Goal: Information Seeking & Learning: Check status

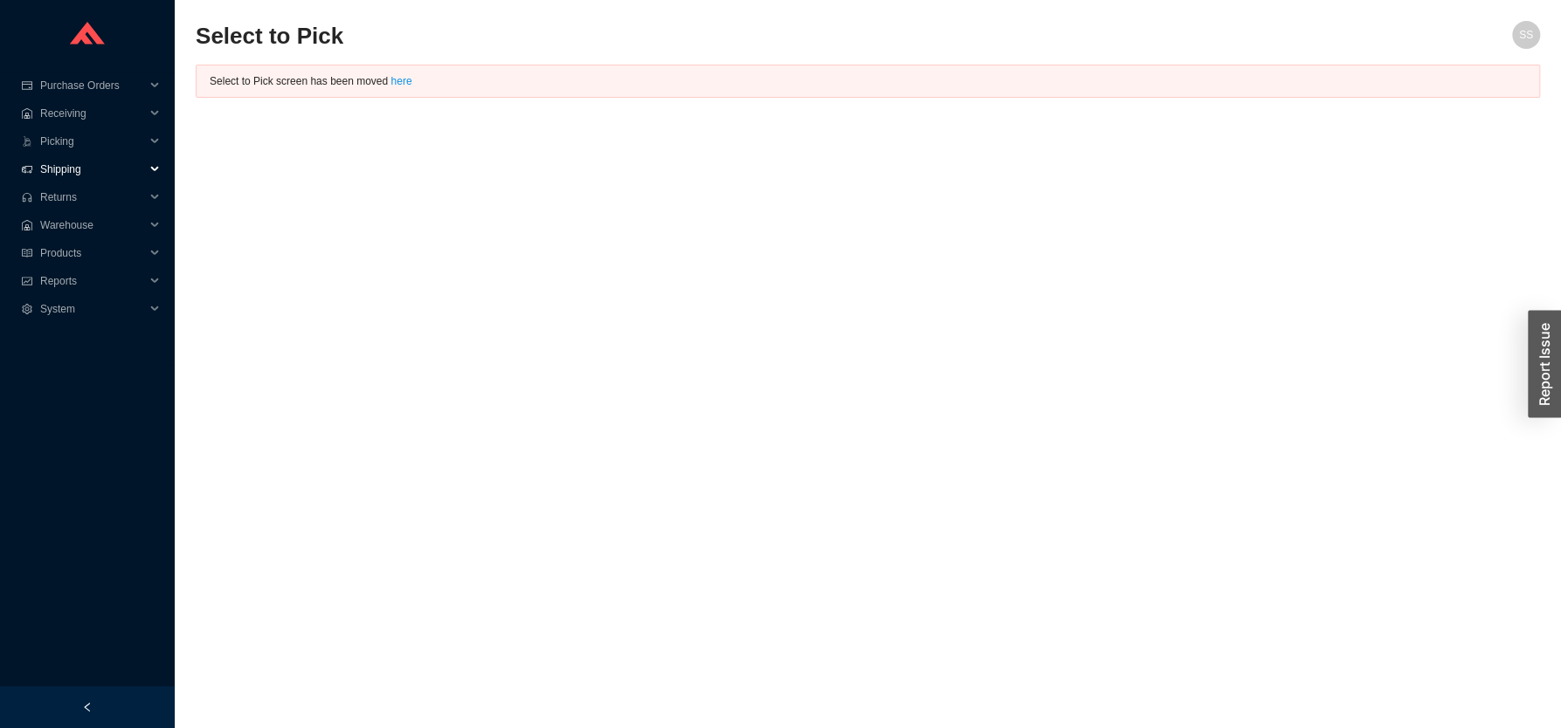
click at [72, 162] on span "Shipping" at bounding box center [92, 169] width 105 height 28
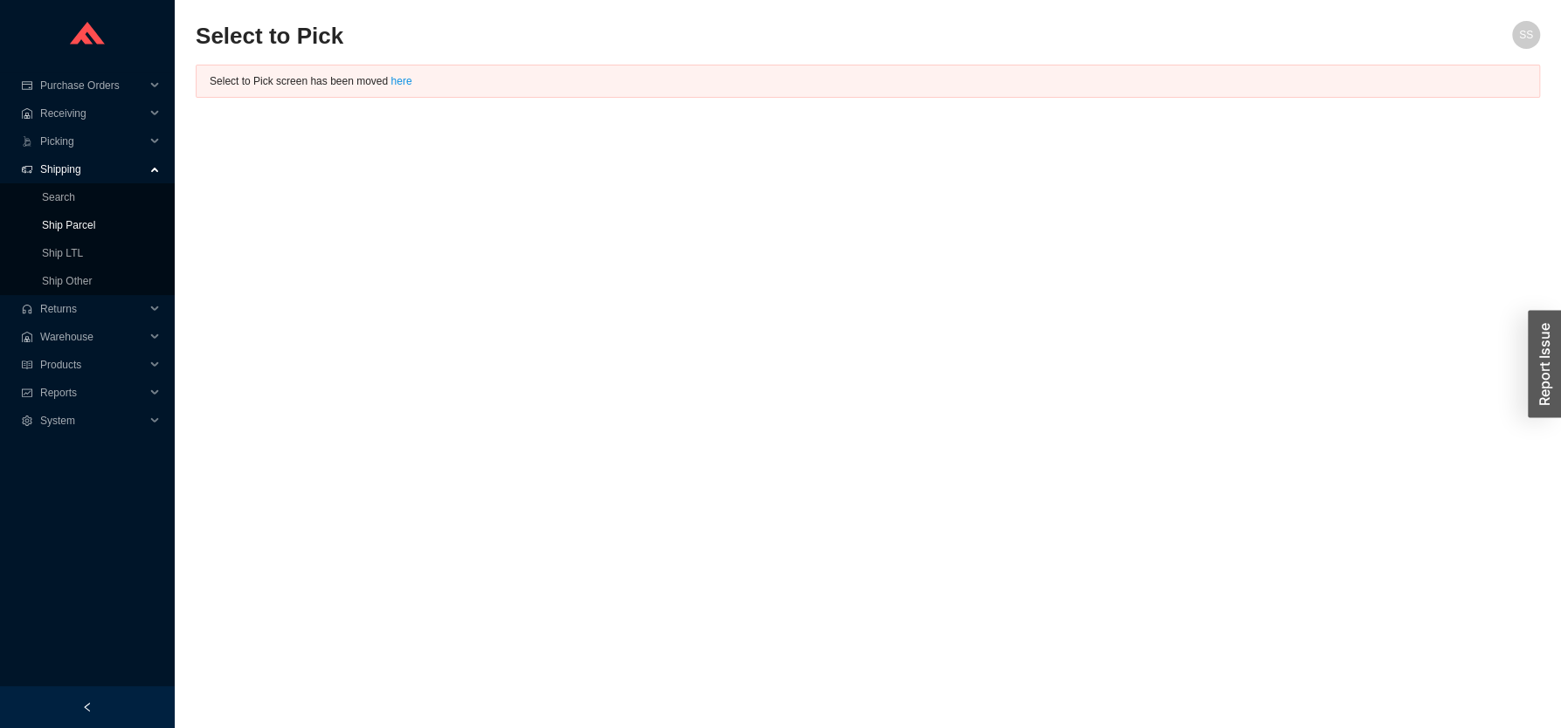
click at [69, 223] on link "Ship Parcel" at bounding box center [68, 225] width 53 height 12
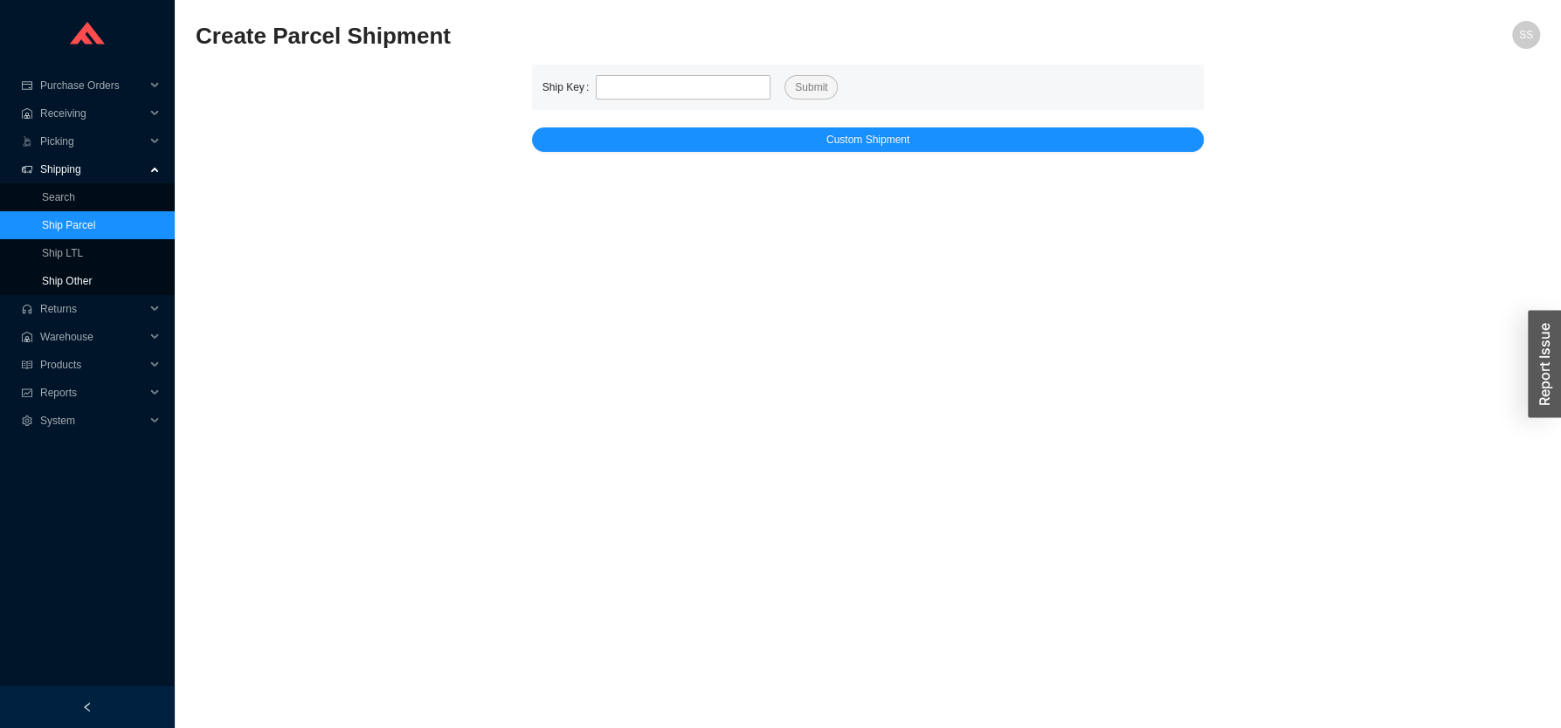
click at [92, 280] on link "Ship Other" at bounding box center [67, 281] width 50 height 12
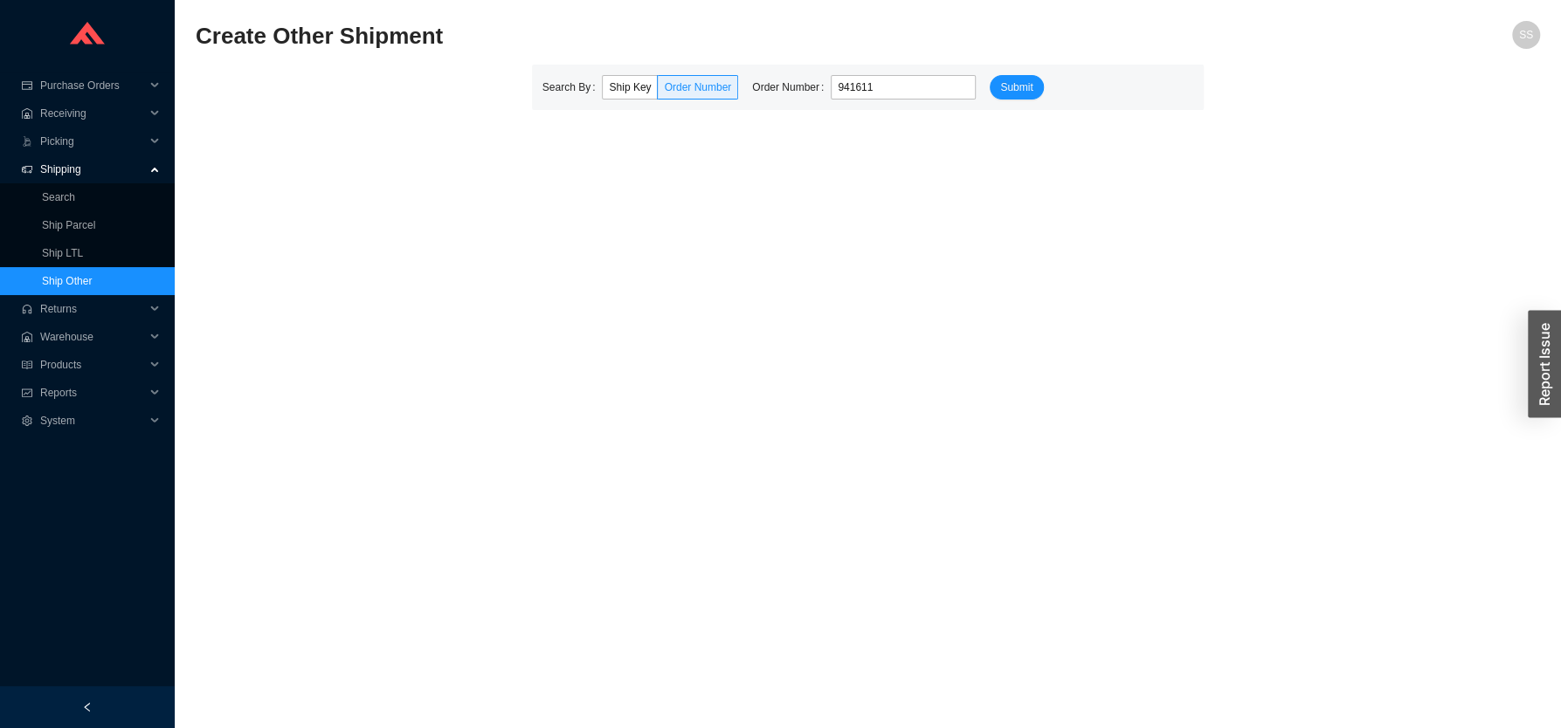
type input "941611"
click at [990, 75] on button "Submit" at bounding box center [1016, 87] width 53 height 24
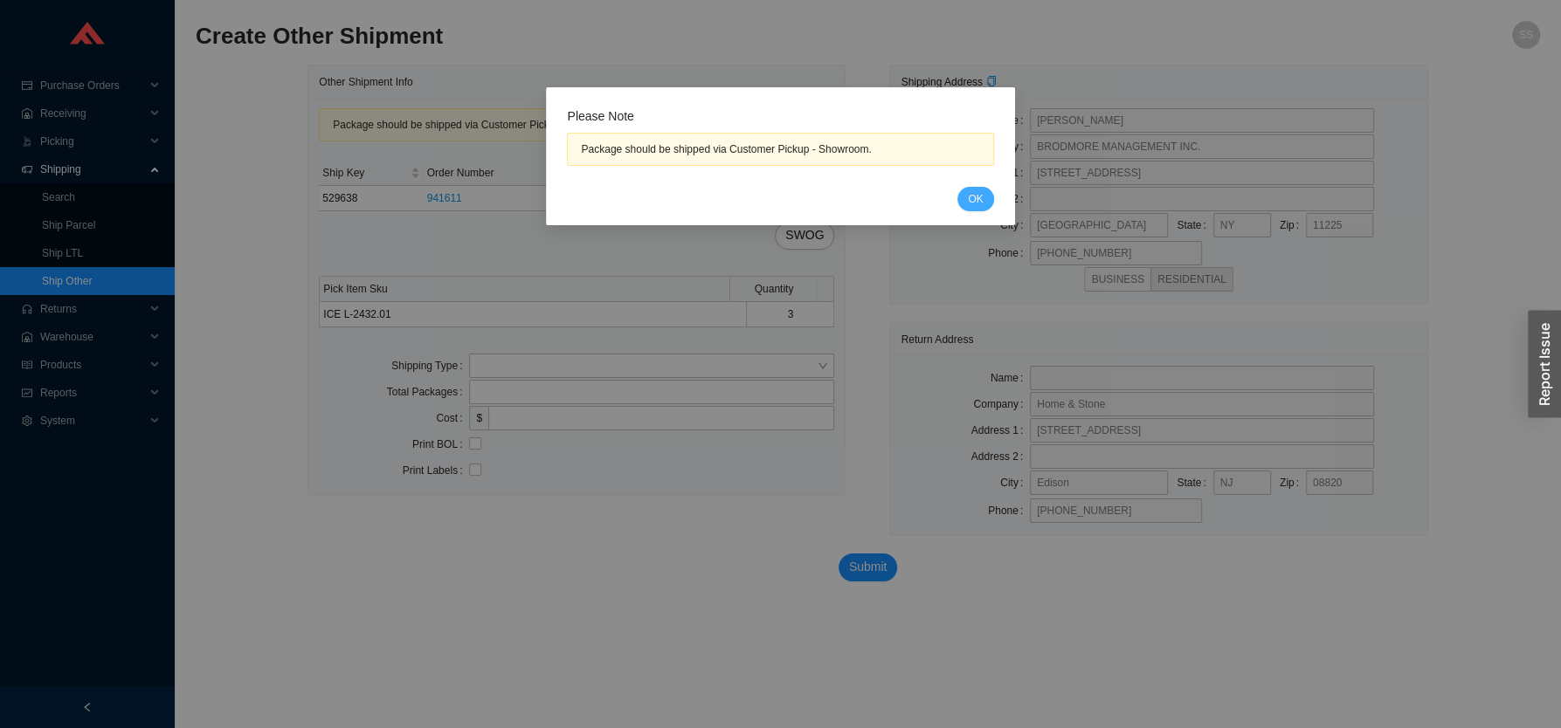
drag, startPoint x: 984, startPoint y: 201, endPoint x: 916, endPoint y: 236, distance: 76.6
click at [984, 202] on button "OK" at bounding box center [975, 199] width 36 height 24
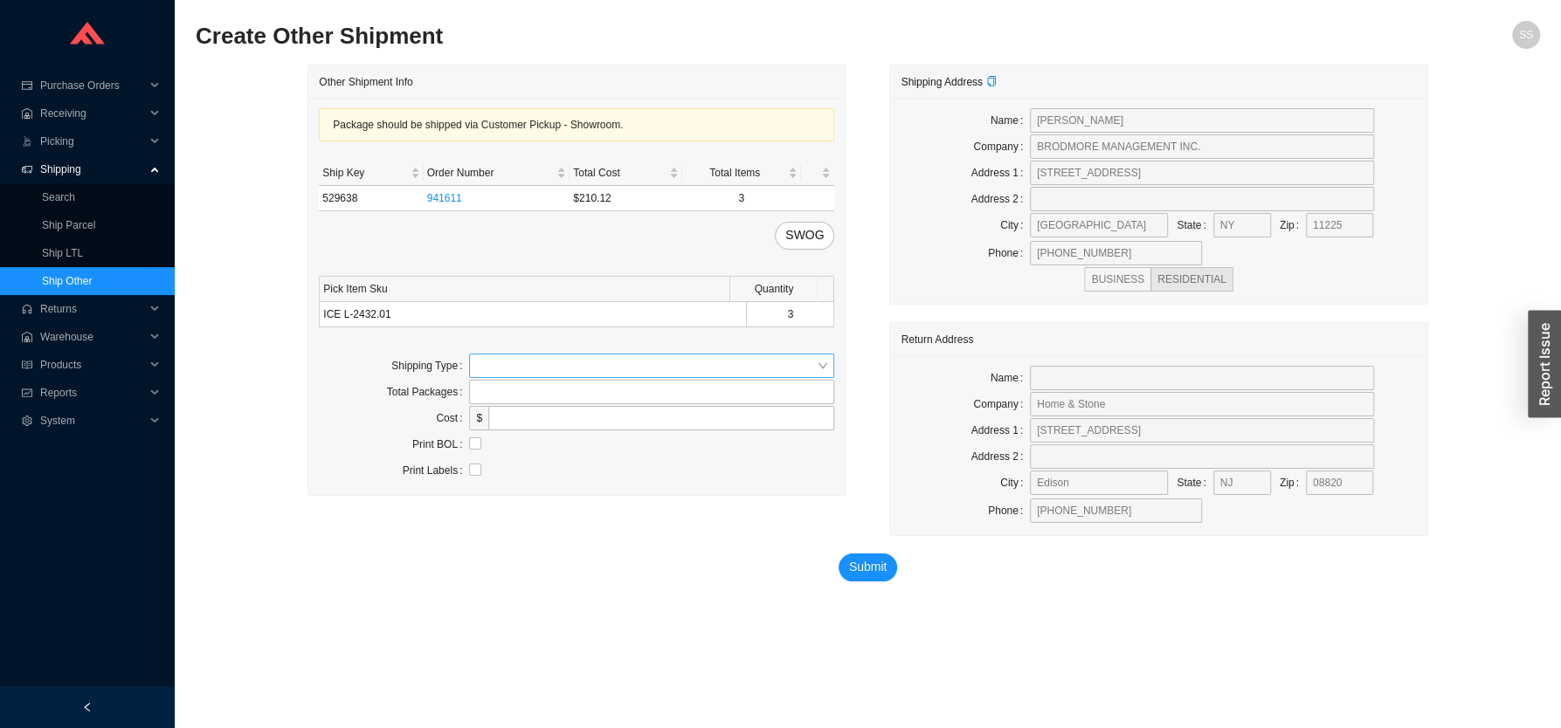
click at [535, 375] on input "search" at bounding box center [646, 366] width 341 height 23
click at [499, 418] on div "Customer Pickup" at bounding box center [651, 423] width 351 height 16
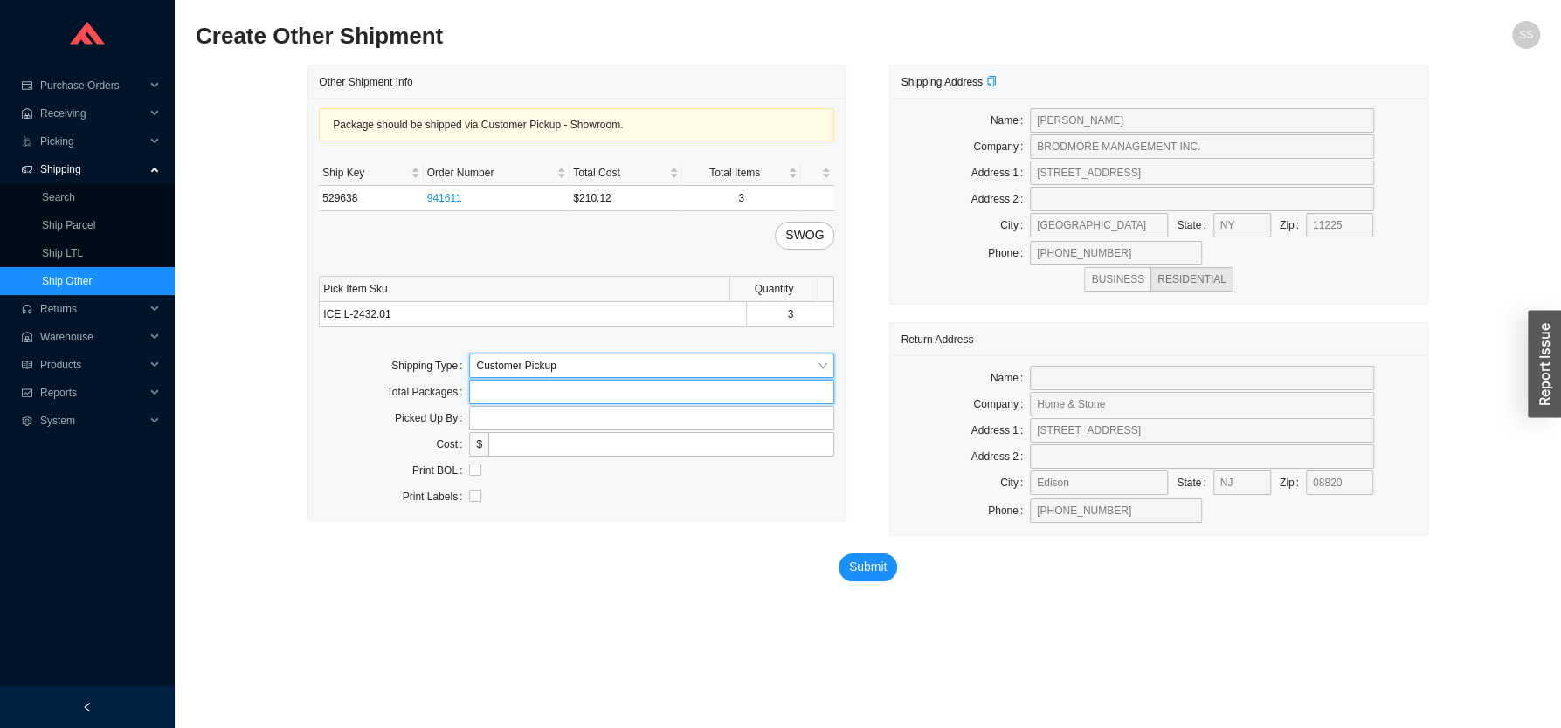
click at [507, 400] on input "tel" at bounding box center [651, 392] width 365 height 24
type input "3"
type input "hans"
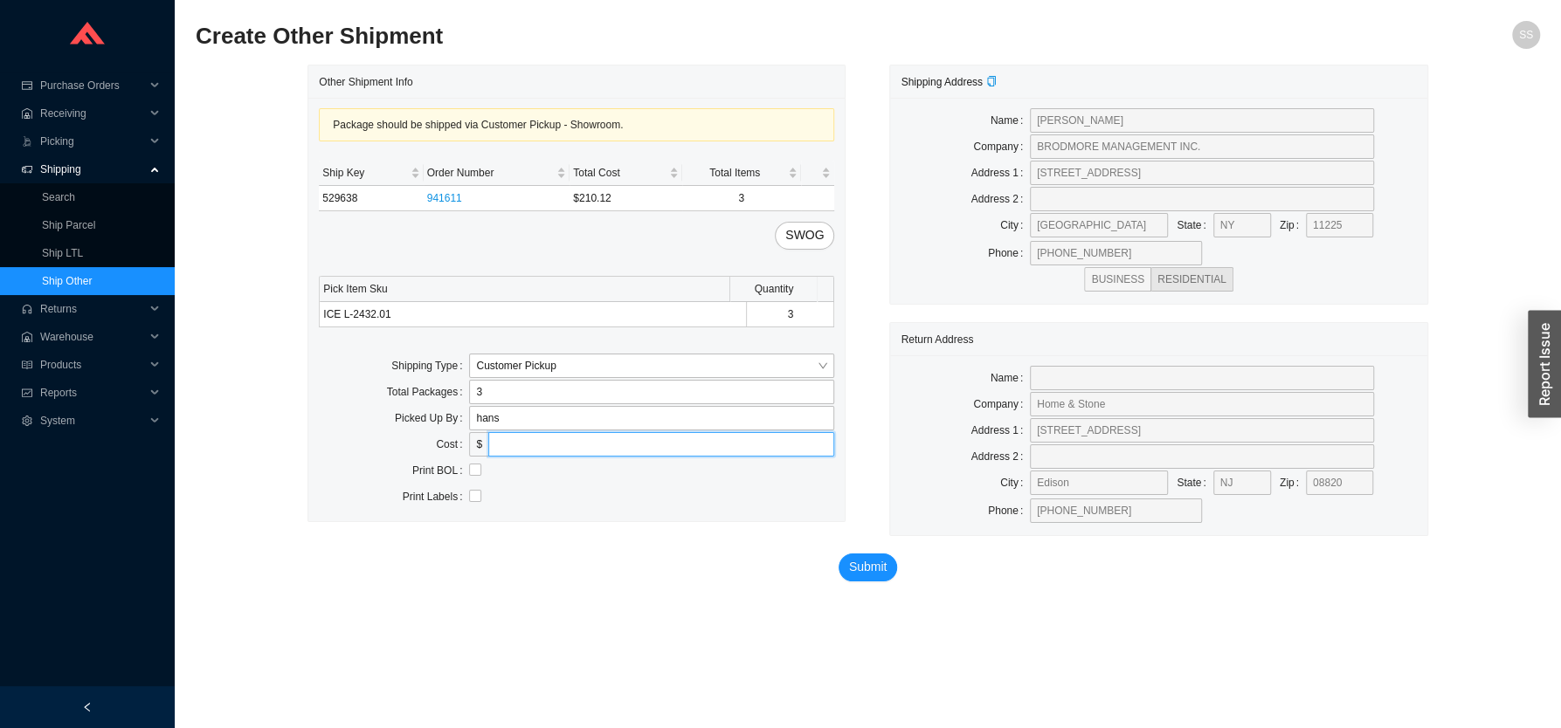
click at [535, 452] on input "tel" at bounding box center [661, 444] width 346 height 24
click at [475, 476] on input "checkbox" at bounding box center [475, 470] width 12 height 12
checkbox input "true"
drag, startPoint x: 859, startPoint y: 563, endPoint x: 721, endPoint y: 629, distance: 152.8
click at [852, 567] on span "Submit" at bounding box center [868, 567] width 38 height 20
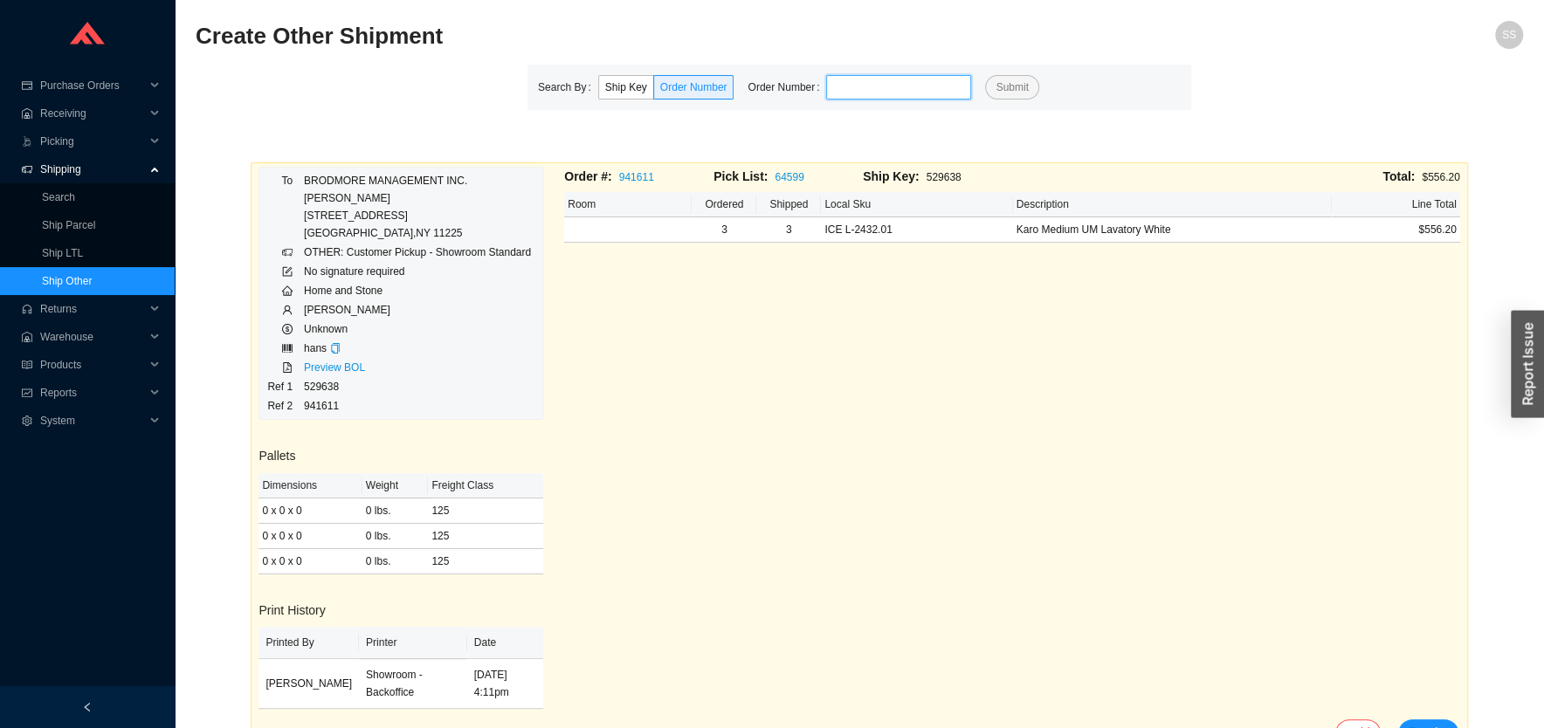
scroll to position [30, 0]
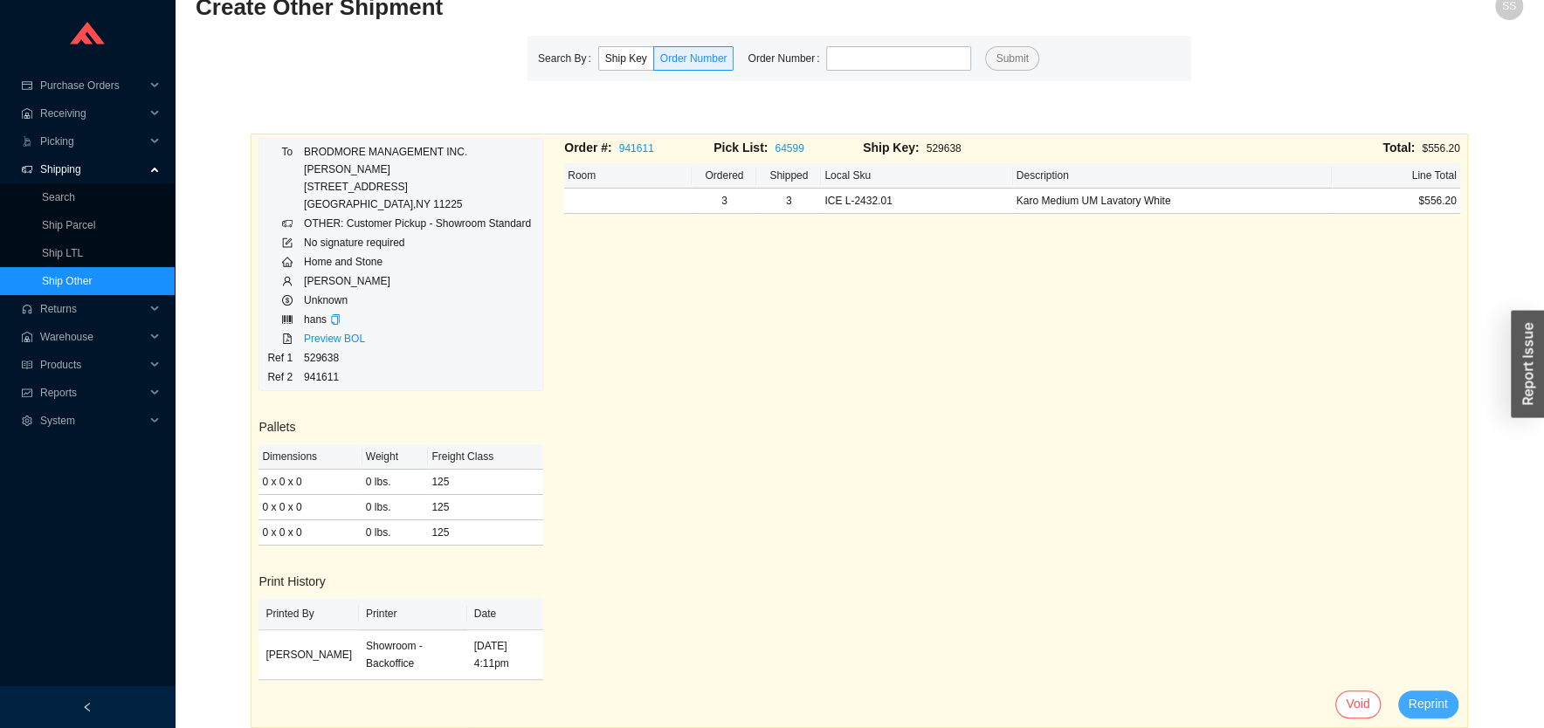
click at [1435, 699] on span "Reprint" at bounding box center [1428, 704] width 39 height 20
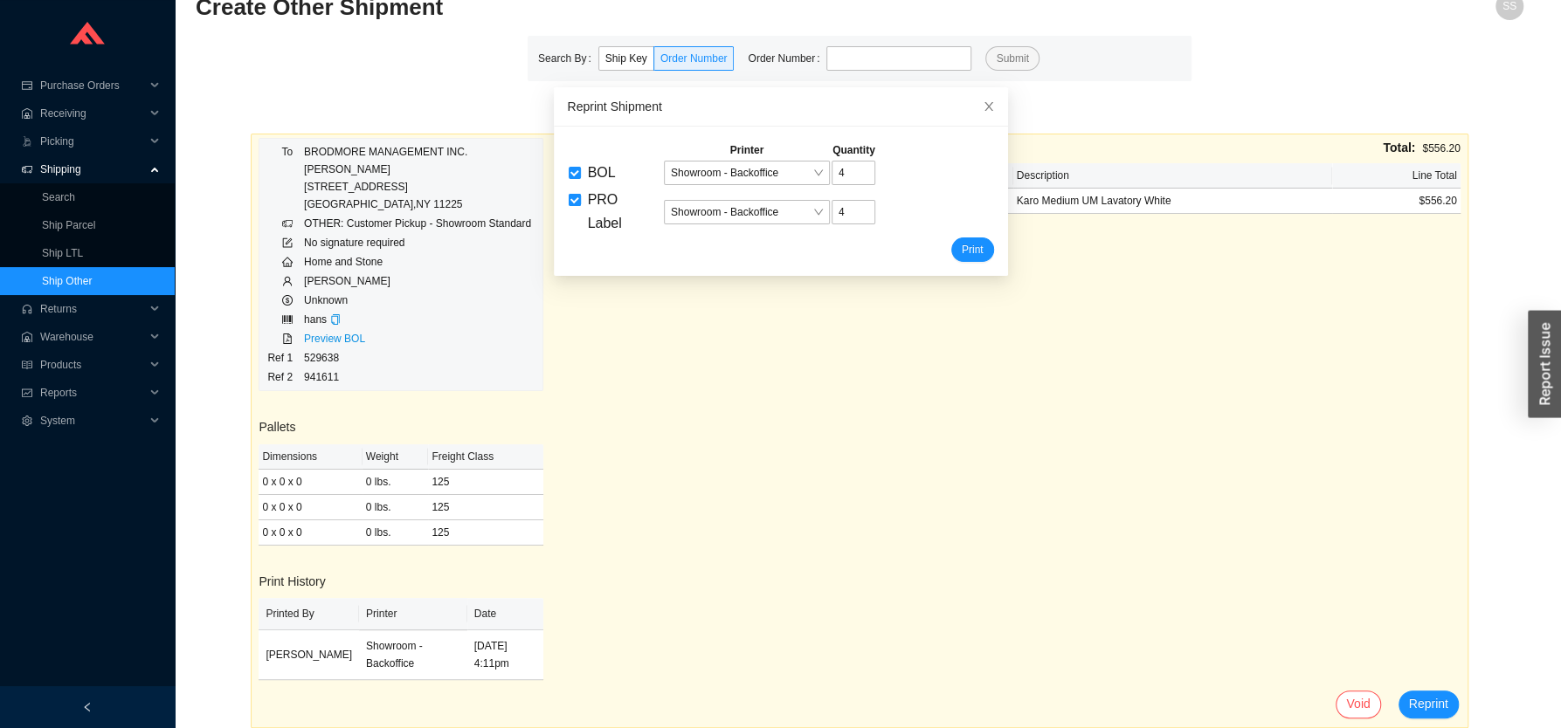
click at [569, 204] on input "PRO Label" at bounding box center [575, 200] width 12 height 12
checkbox input "false"
click at [767, 174] on span "Showroom - Backoffice" at bounding box center [747, 173] width 152 height 23
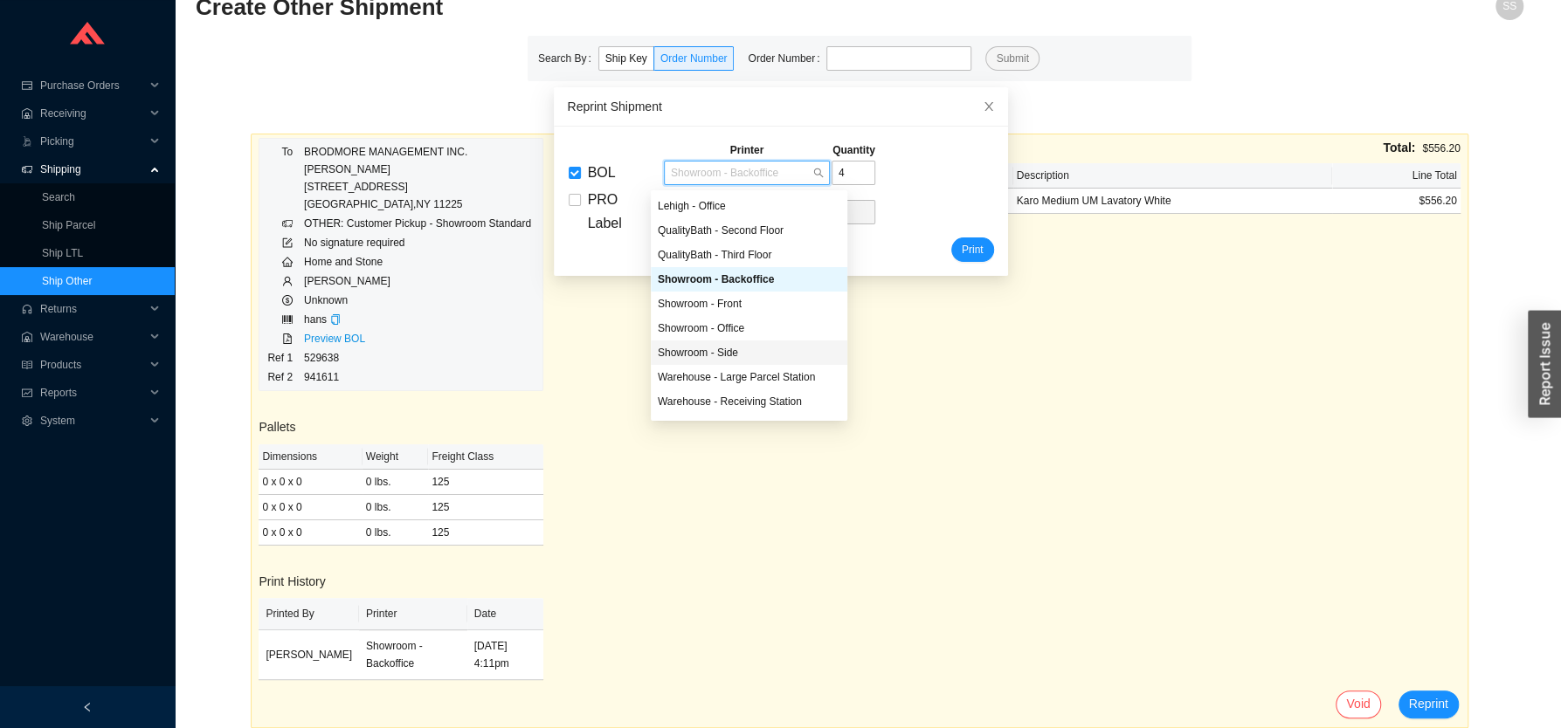
click at [753, 350] on div "Showroom - Side" at bounding box center [749, 353] width 183 height 16
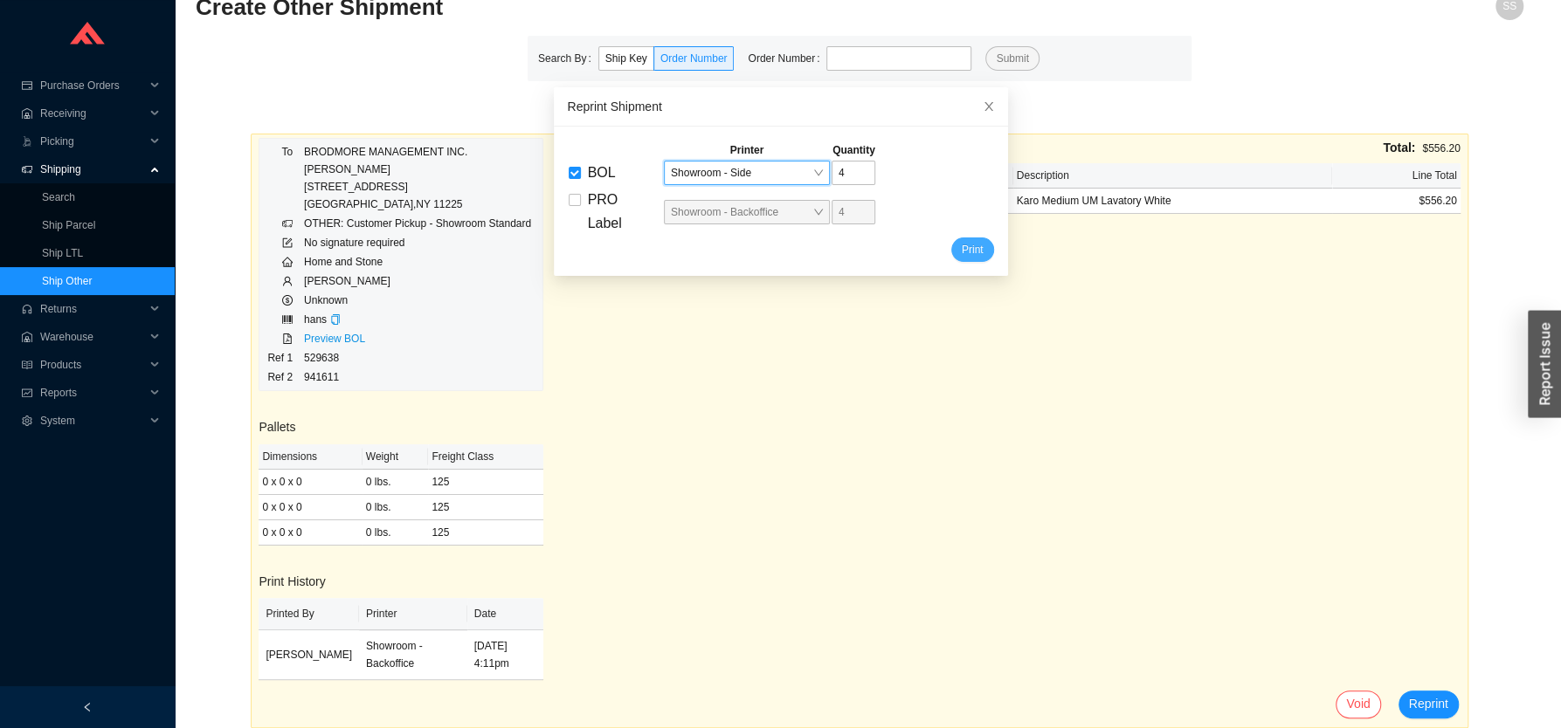
click at [962, 253] on span "Print" at bounding box center [973, 249] width 22 height 17
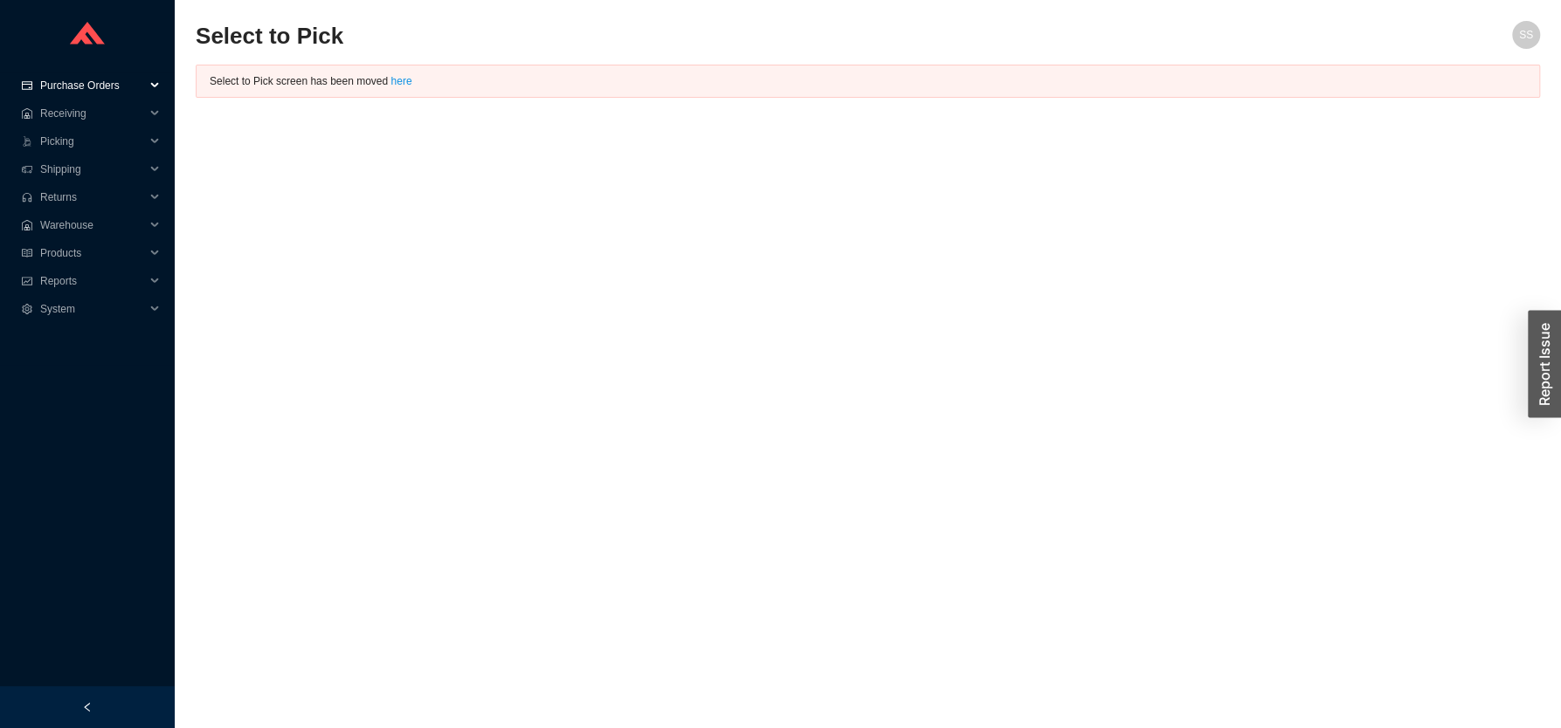
click at [98, 86] on span "Purchase Orders" at bounding box center [92, 86] width 105 height 28
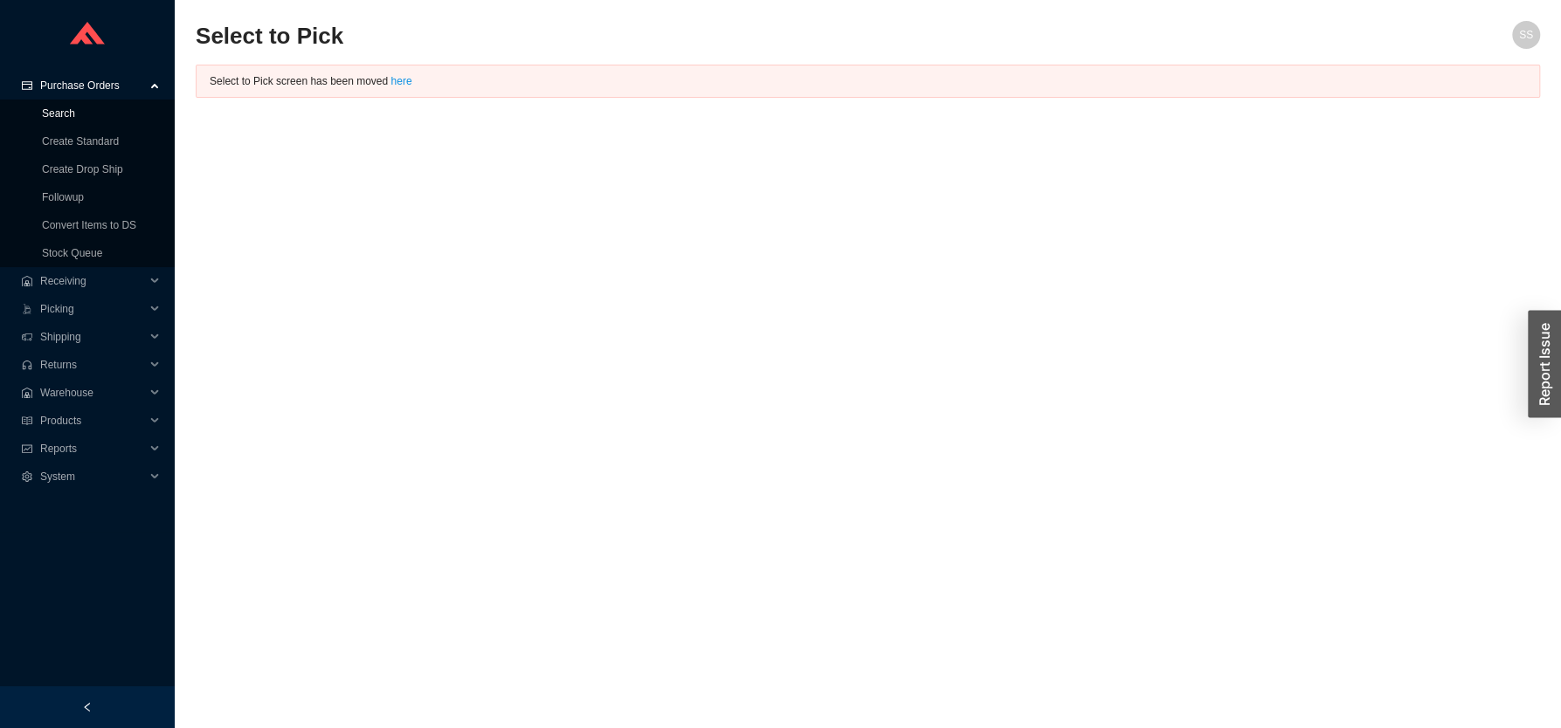
drag, startPoint x: 52, startPoint y: 107, endPoint x: 327, endPoint y: 165, distance: 280.4
click at [52, 108] on link "Search" at bounding box center [58, 113] width 33 height 12
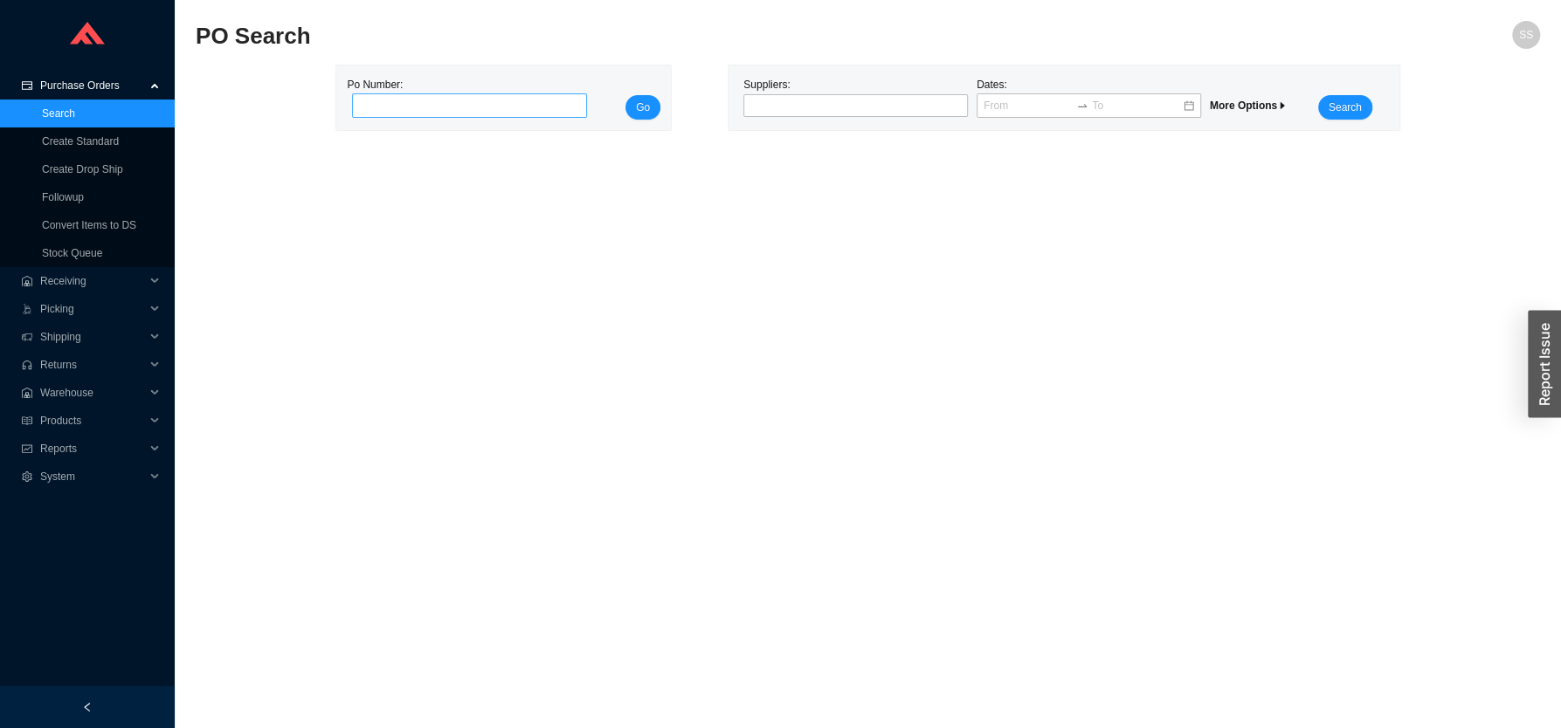
drag, startPoint x: 423, startPoint y: 92, endPoint x: 426, endPoint y: 108, distance: 17.0
click at [421, 95] on div "Po Number:" at bounding box center [464, 98] width 235 height 44
click at [822, 112] on div at bounding box center [848, 105] width 203 height 17
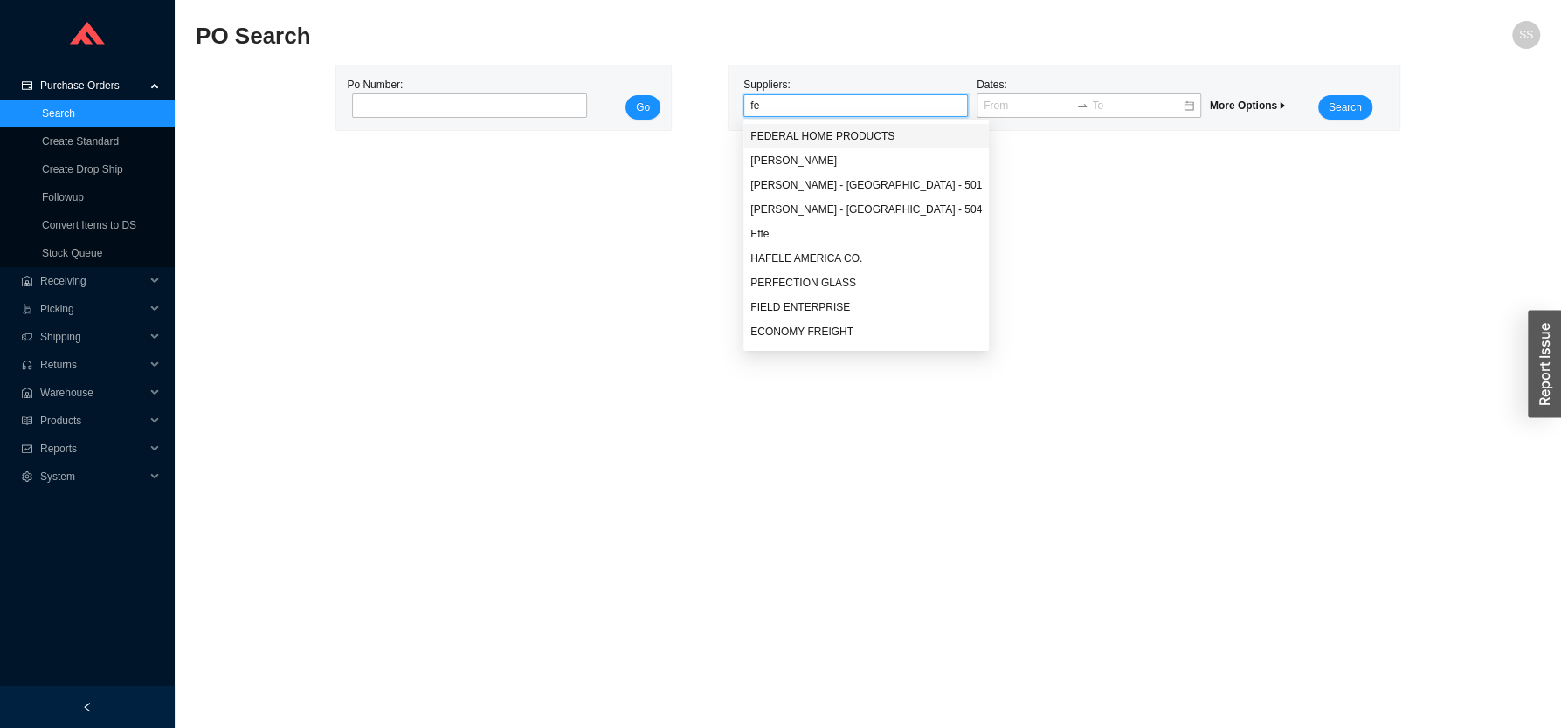
type input "fer"
click at [808, 142] on div "[PERSON_NAME]" at bounding box center [865, 136] width 231 height 16
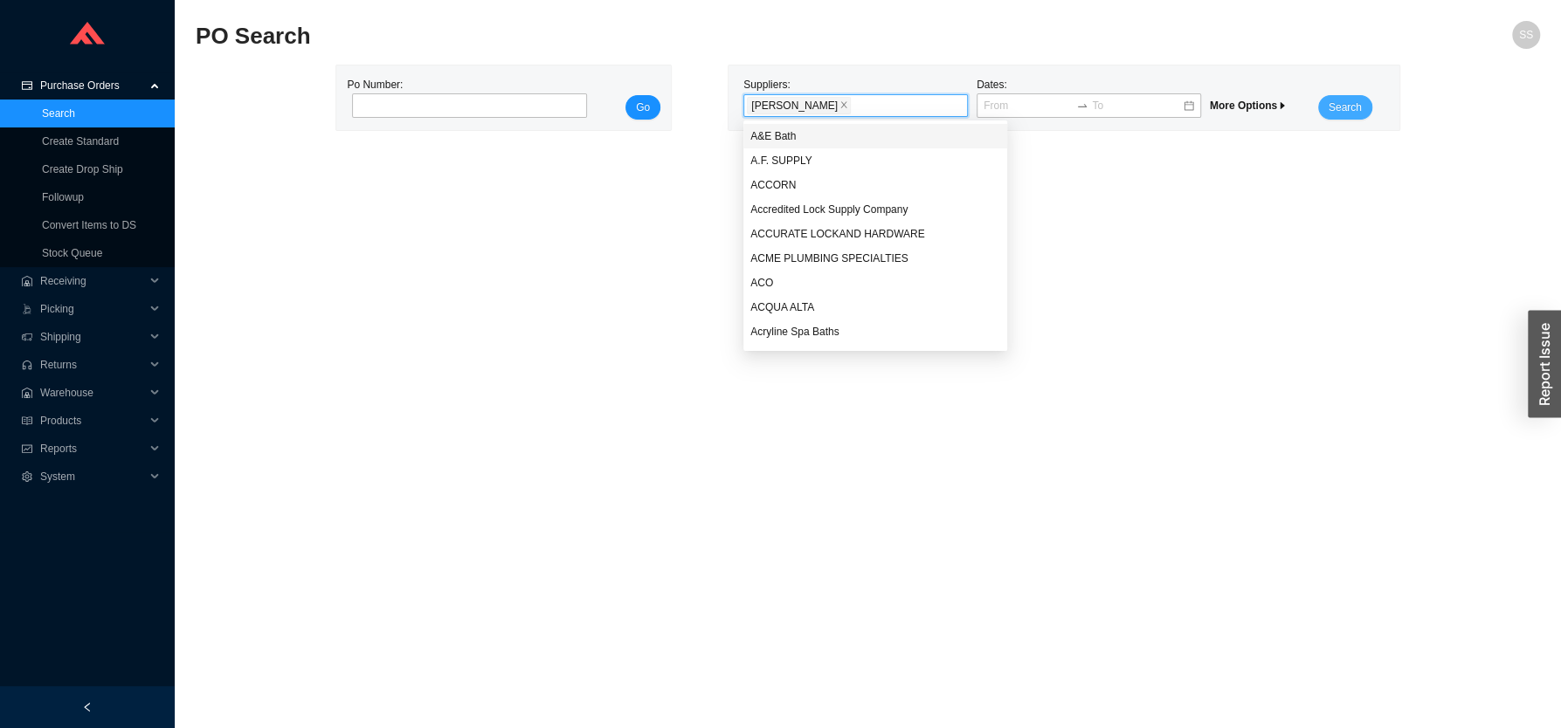
click at [1331, 100] on span "Search" at bounding box center [1345, 107] width 33 height 17
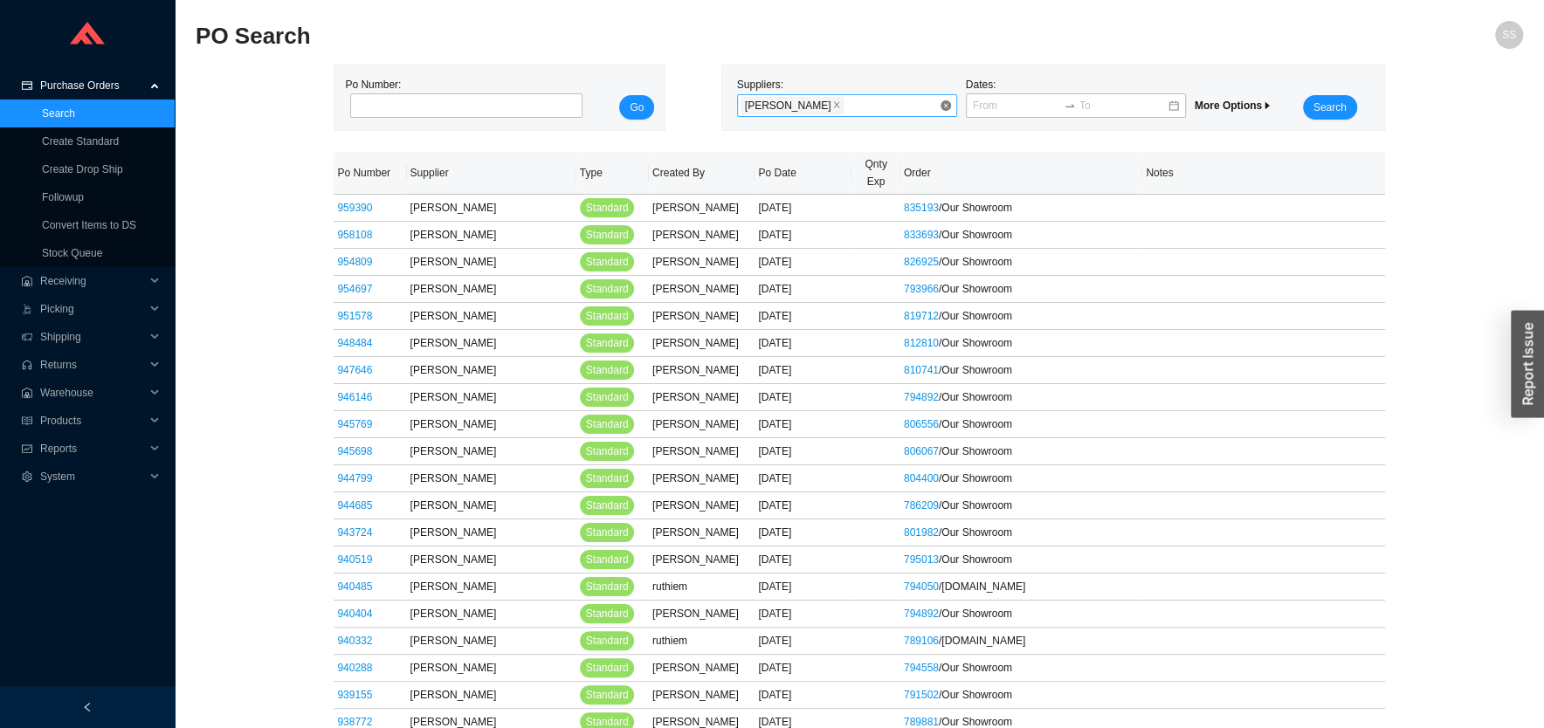
click at [811, 101] on div "[PERSON_NAME]" at bounding box center [840, 105] width 198 height 21
click at [834, 108] on icon "close" at bounding box center [837, 105] width 6 height 6
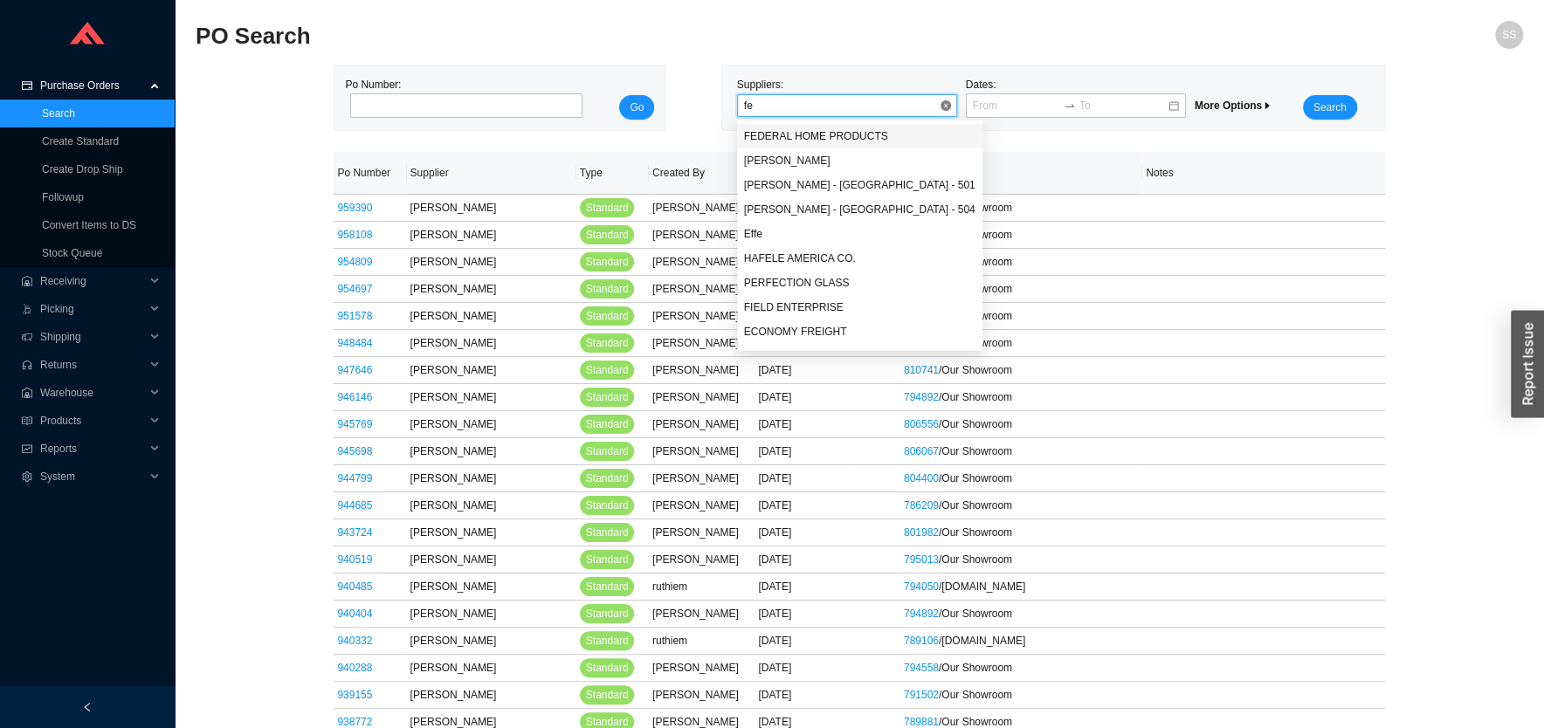
type input "fer"
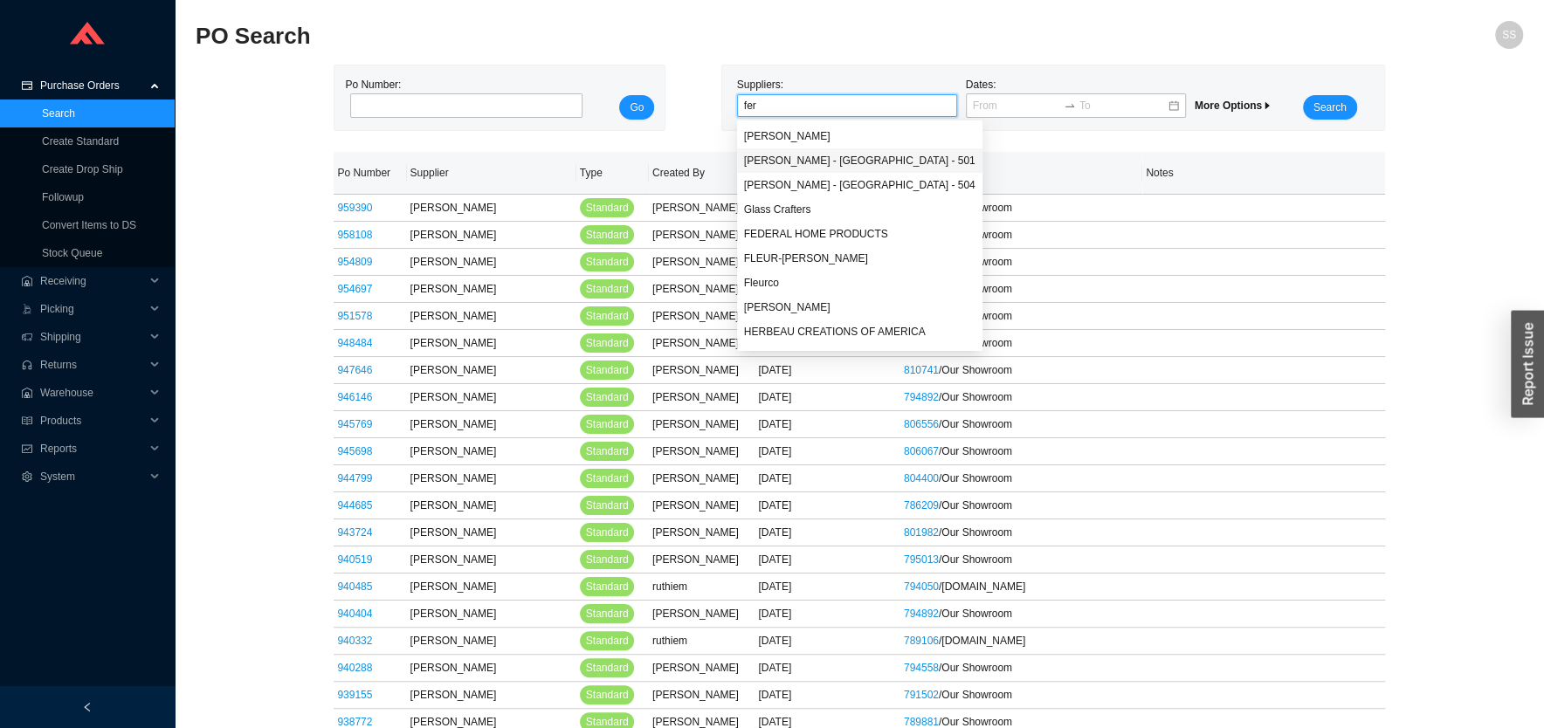
click at [818, 159] on div "[PERSON_NAME] - [GEOGRAPHIC_DATA] - 501" at bounding box center [859, 161] width 231 height 16
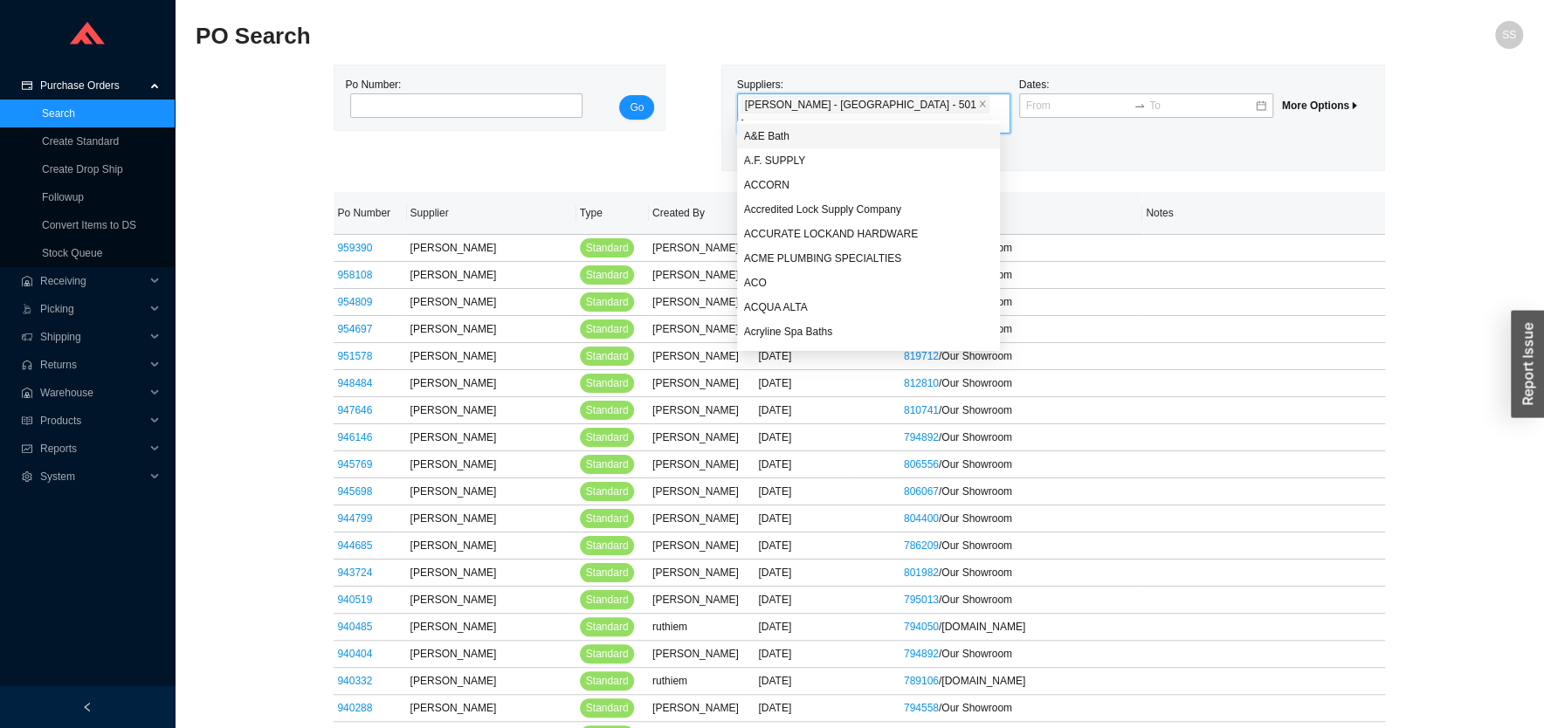
click at [793, 139] on span "Search" at bounding box center [776, 147] width 33 height 17
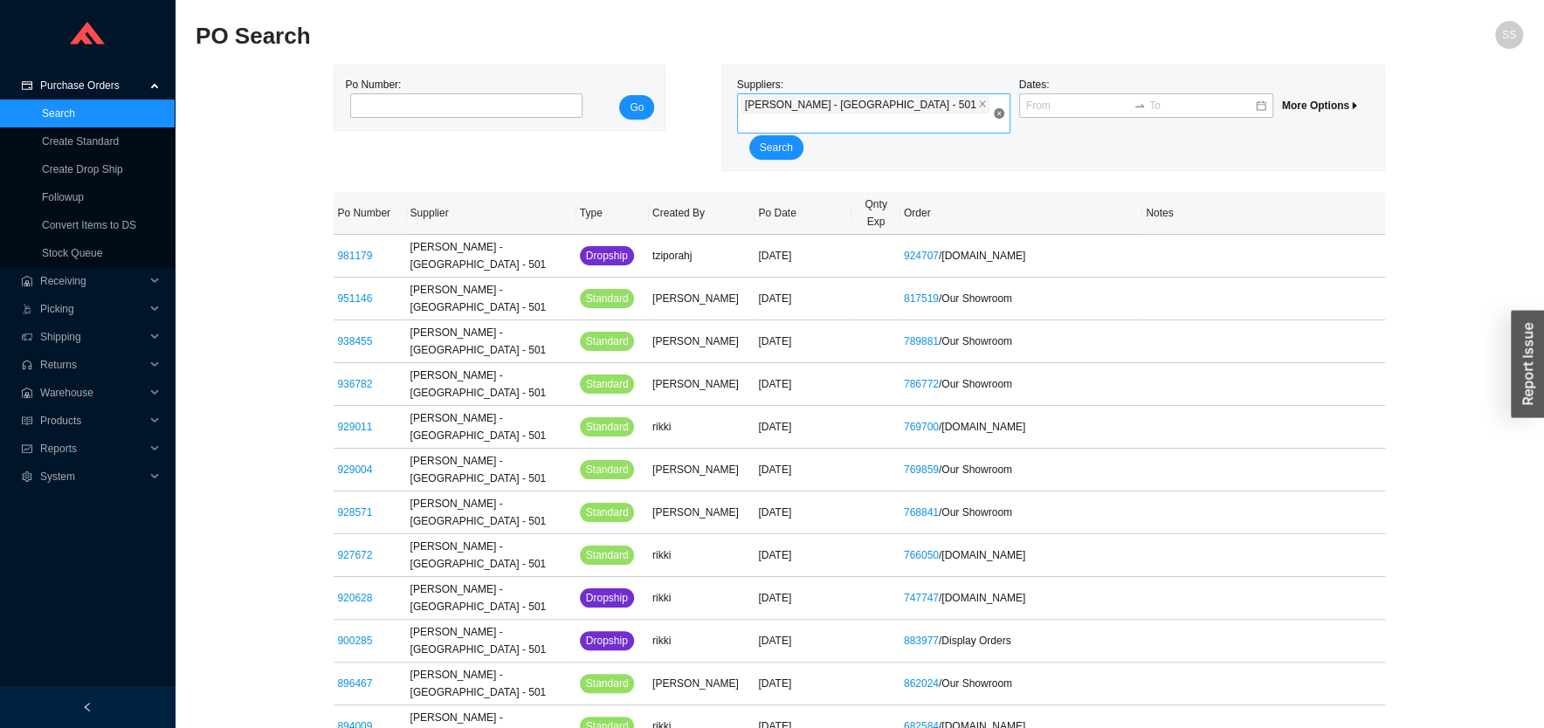
click at [896, 106] on div "[PERSON_NAME] - [GEOGRAPHIC_DATA] - 501" at bounding box center [867, 113] width 252 height 38
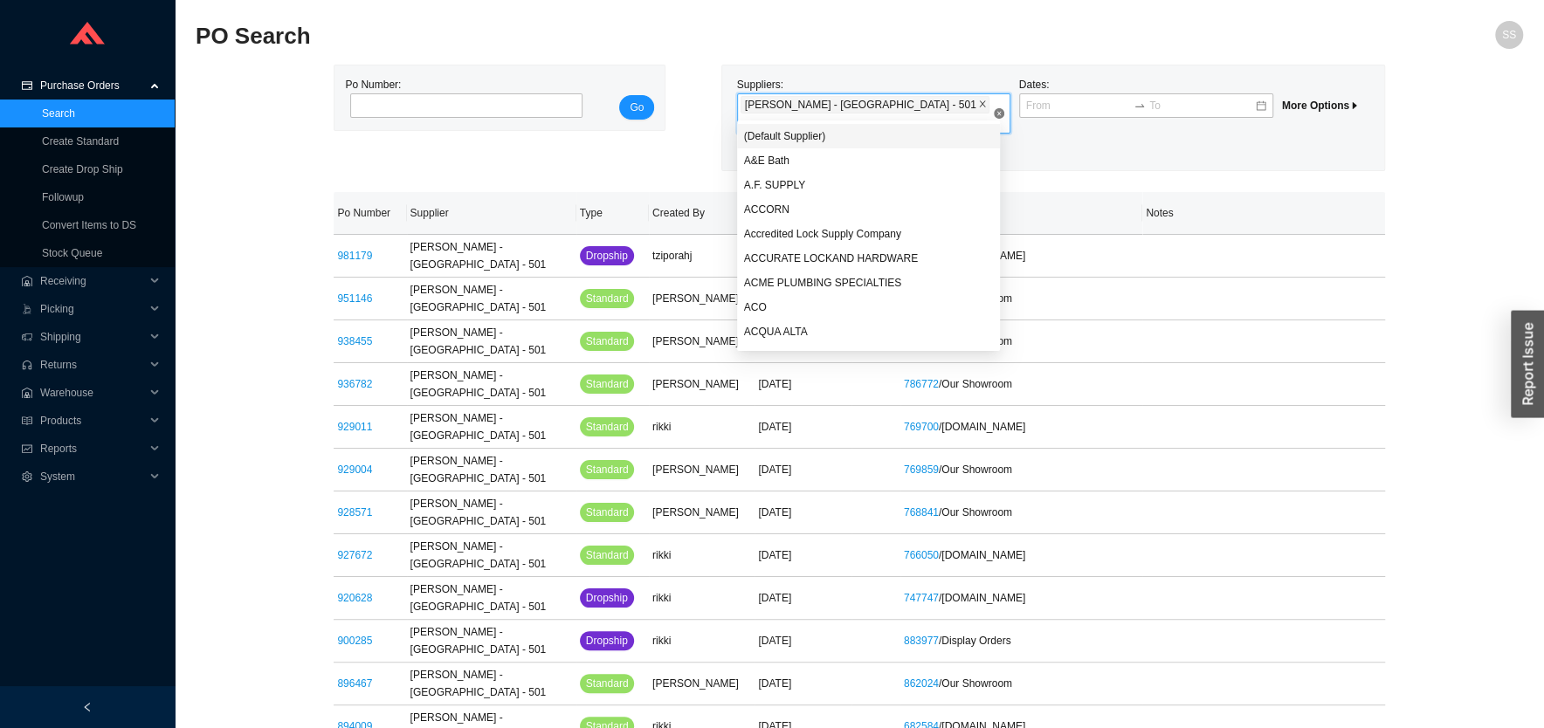
click at [978, 100] on span at bounding box center [982, 105] width 9 height 16
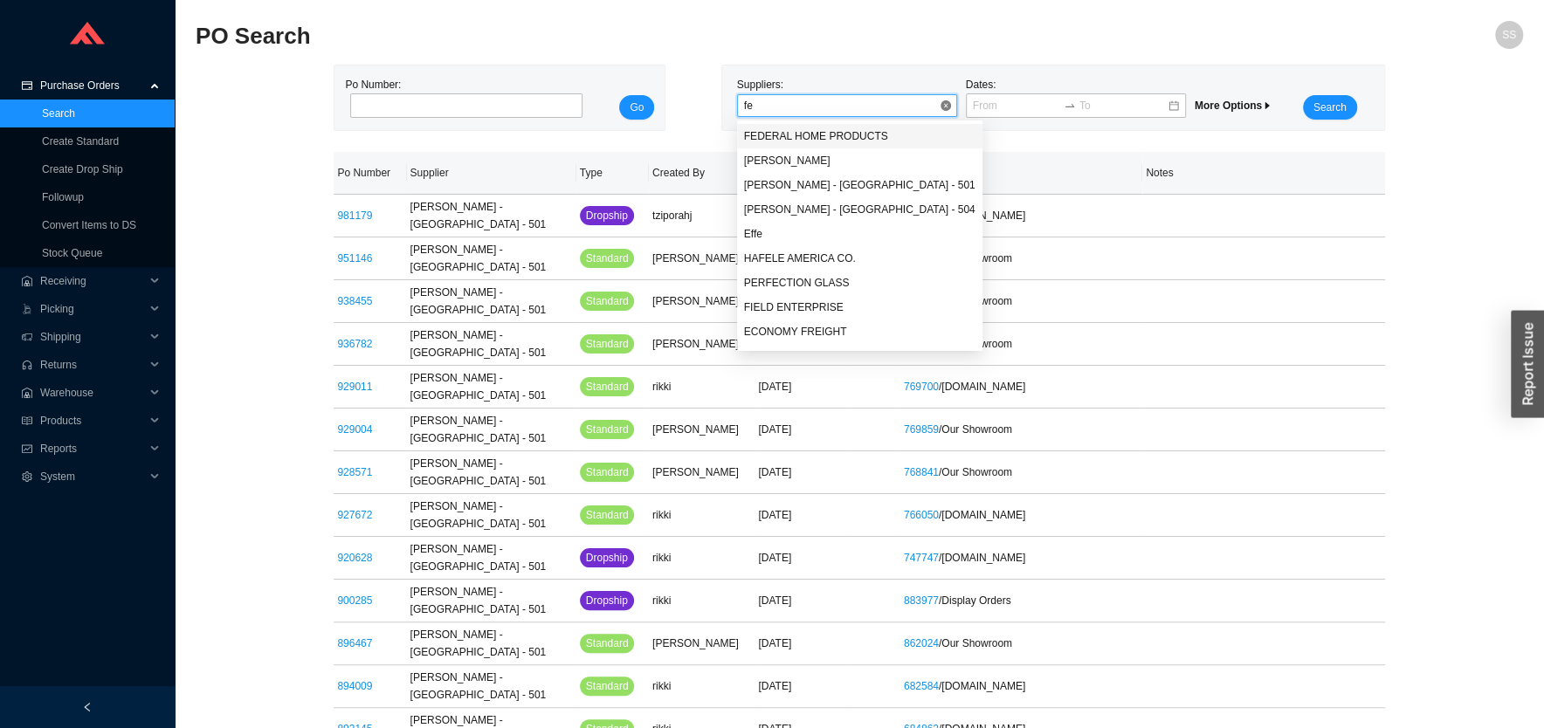
type input "fer"
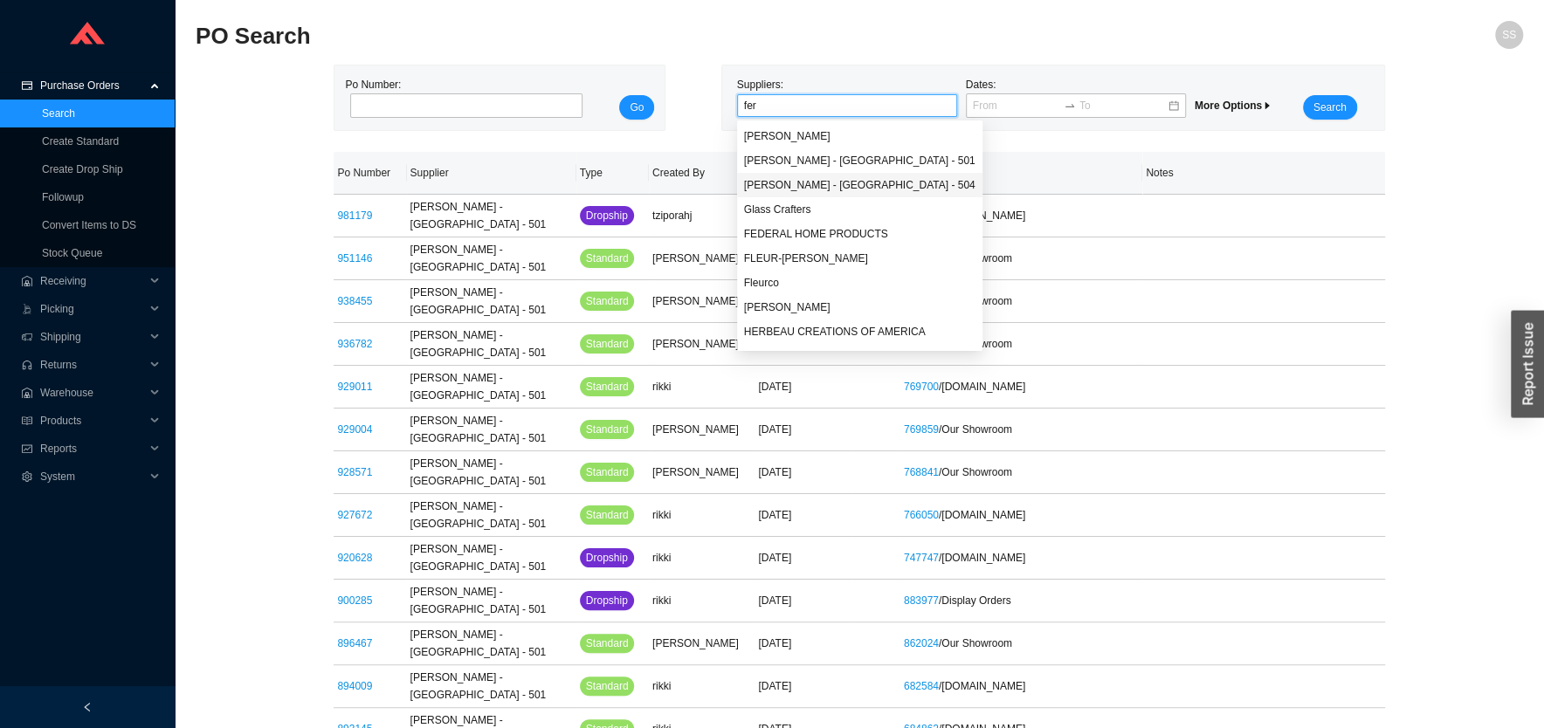
click at [831, 183] on div "[PERSON_NAME] - [GEOGRAPHIC_DATA] - 504" at bounding box center [859, 185] width 231 height 16
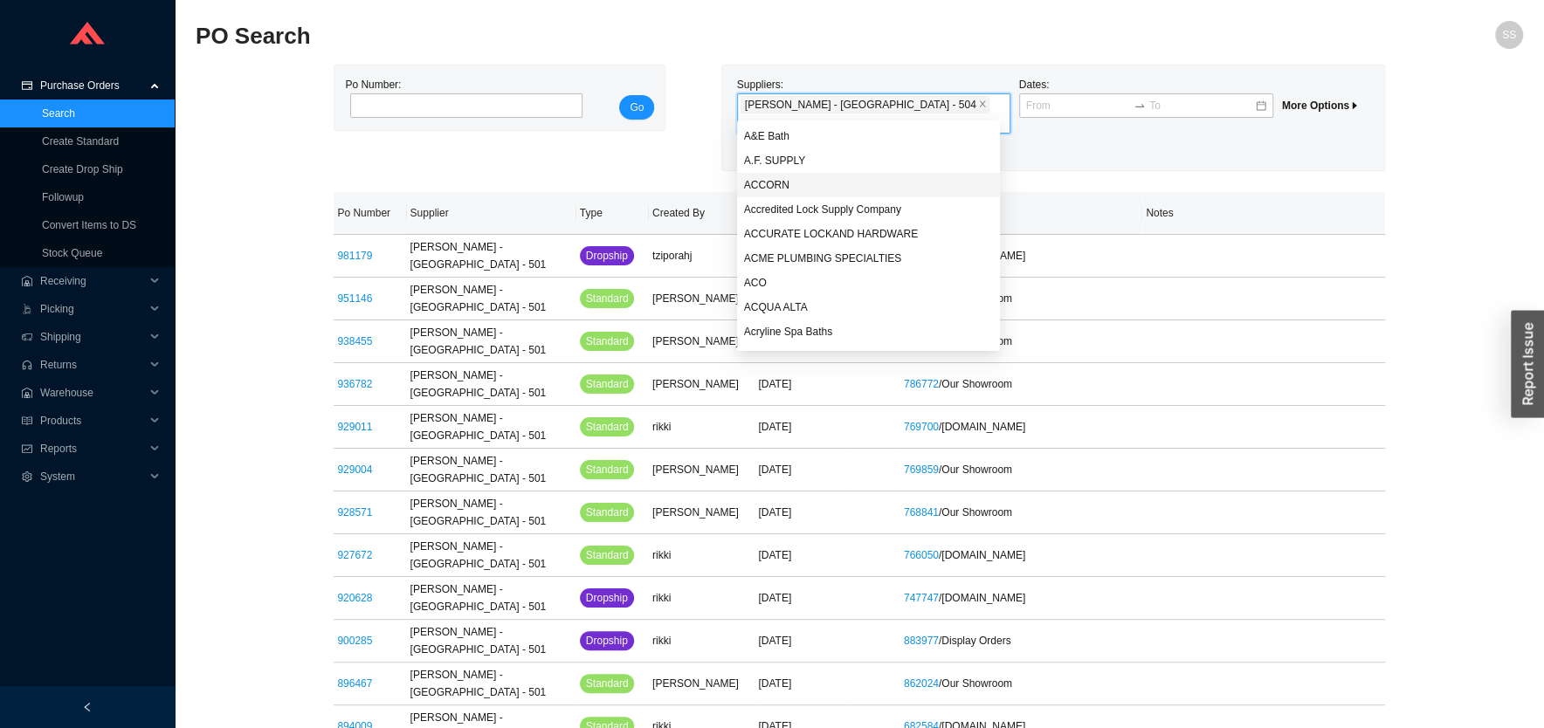
click at [793, 139] on span "Search" at bounding box center [776, 147] width 33 height 17
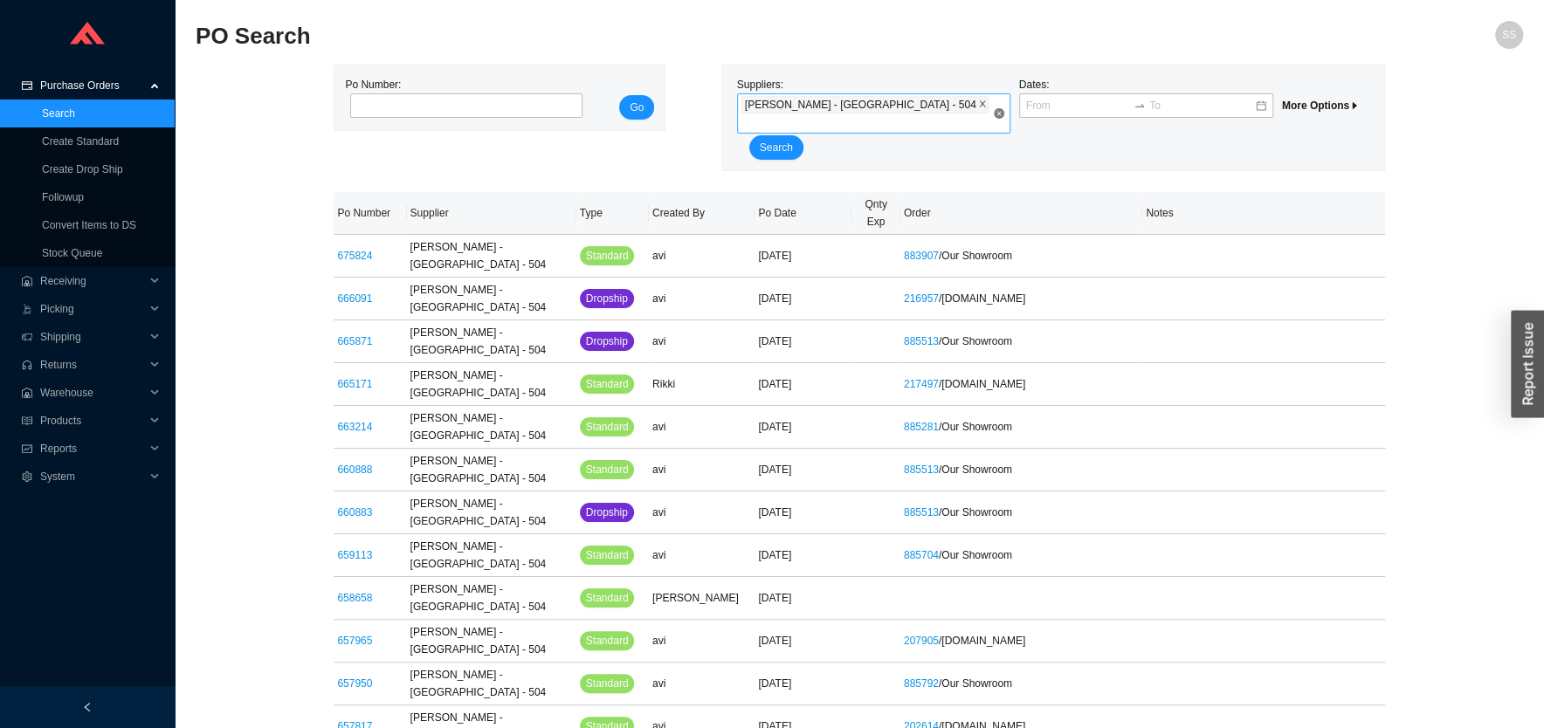
click at [978, 107] on icon "close" at bounding box center [982, 104] width 9 height 9
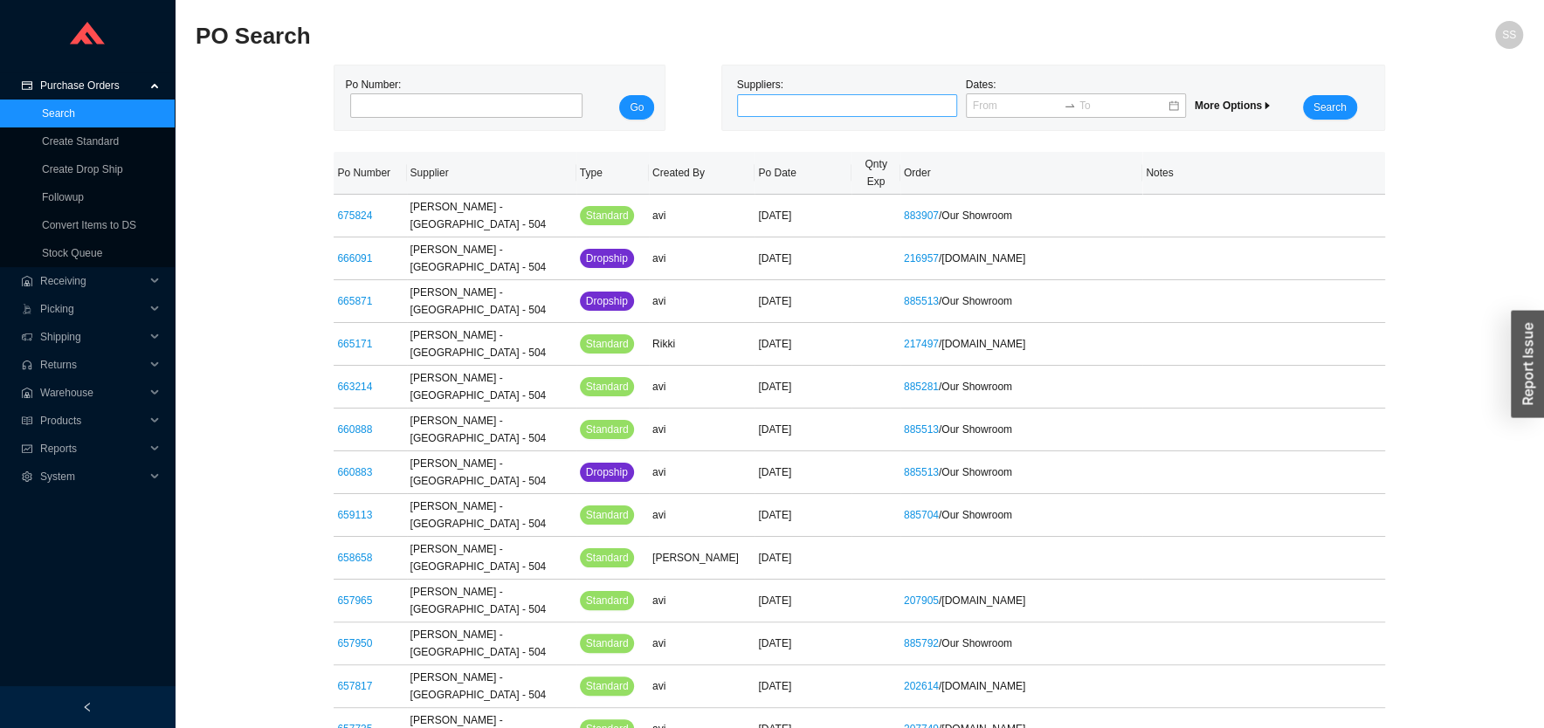
click at [879, 107] on div at bounding box center [840, 105] width 198 height 17
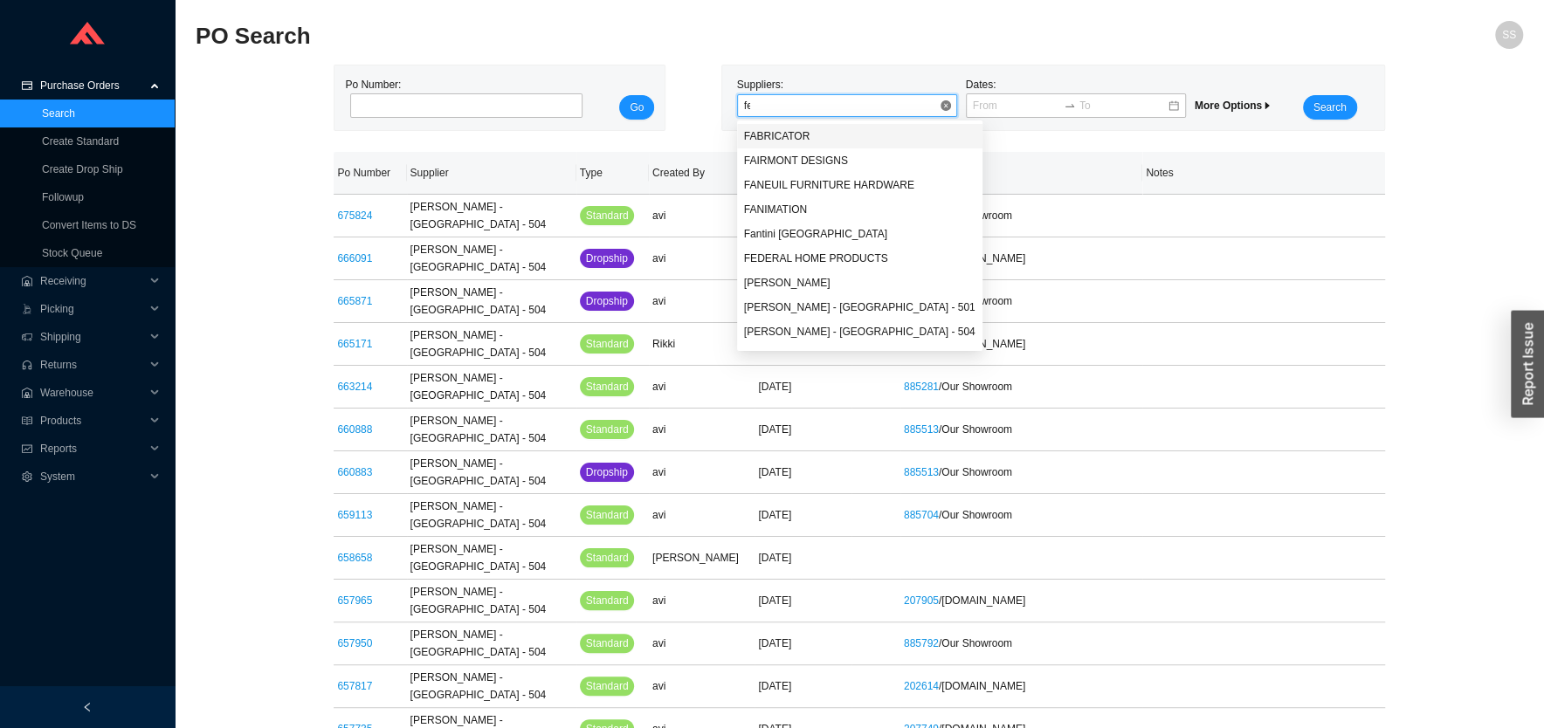
type input "fer"
click at [863, 157] on div "[PERSON_NAME] - [GEOGRAPHIC_DATA] - 501" at bounding box center [859, 161] width 231 height 16
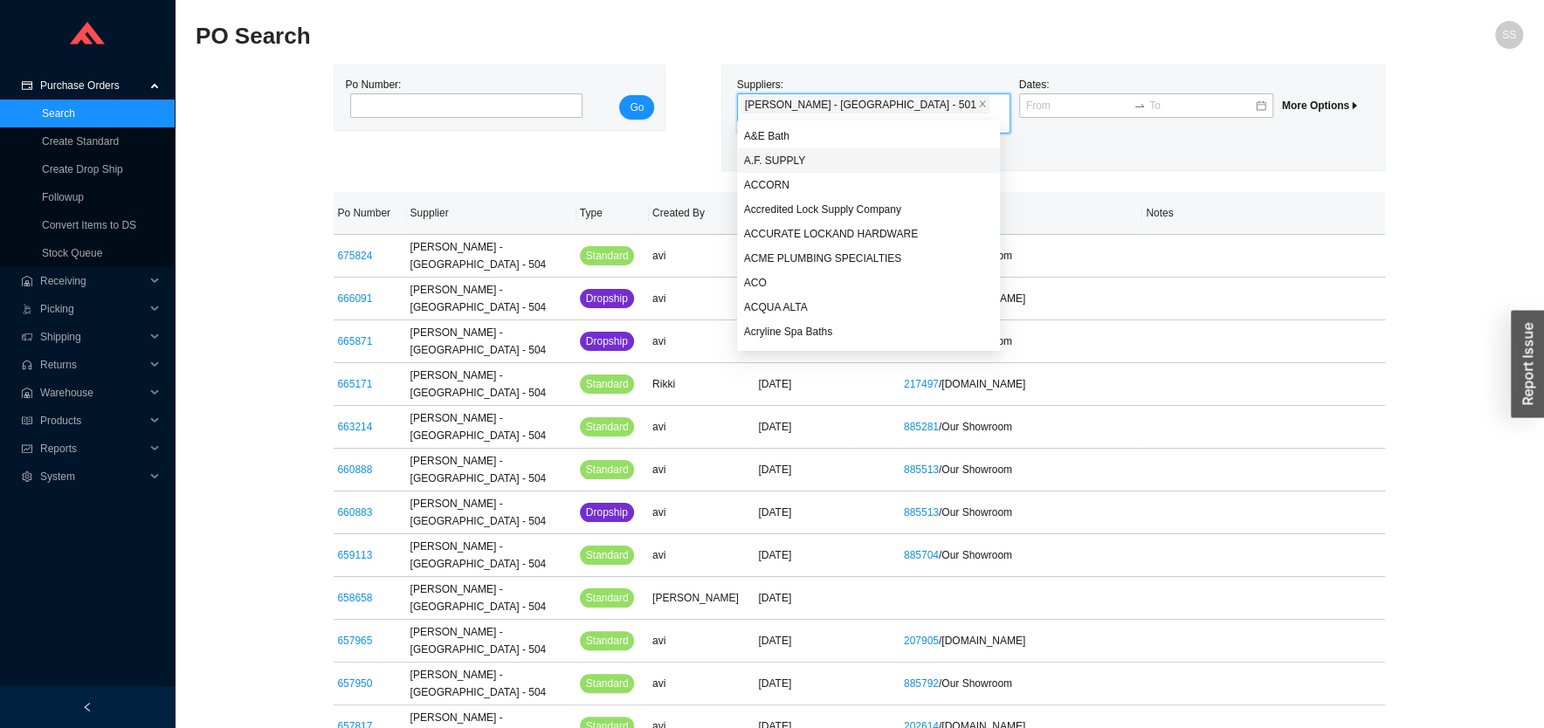
click at [793, 139] on span "Search" at bounding box center [776, 147] width 33 height 17
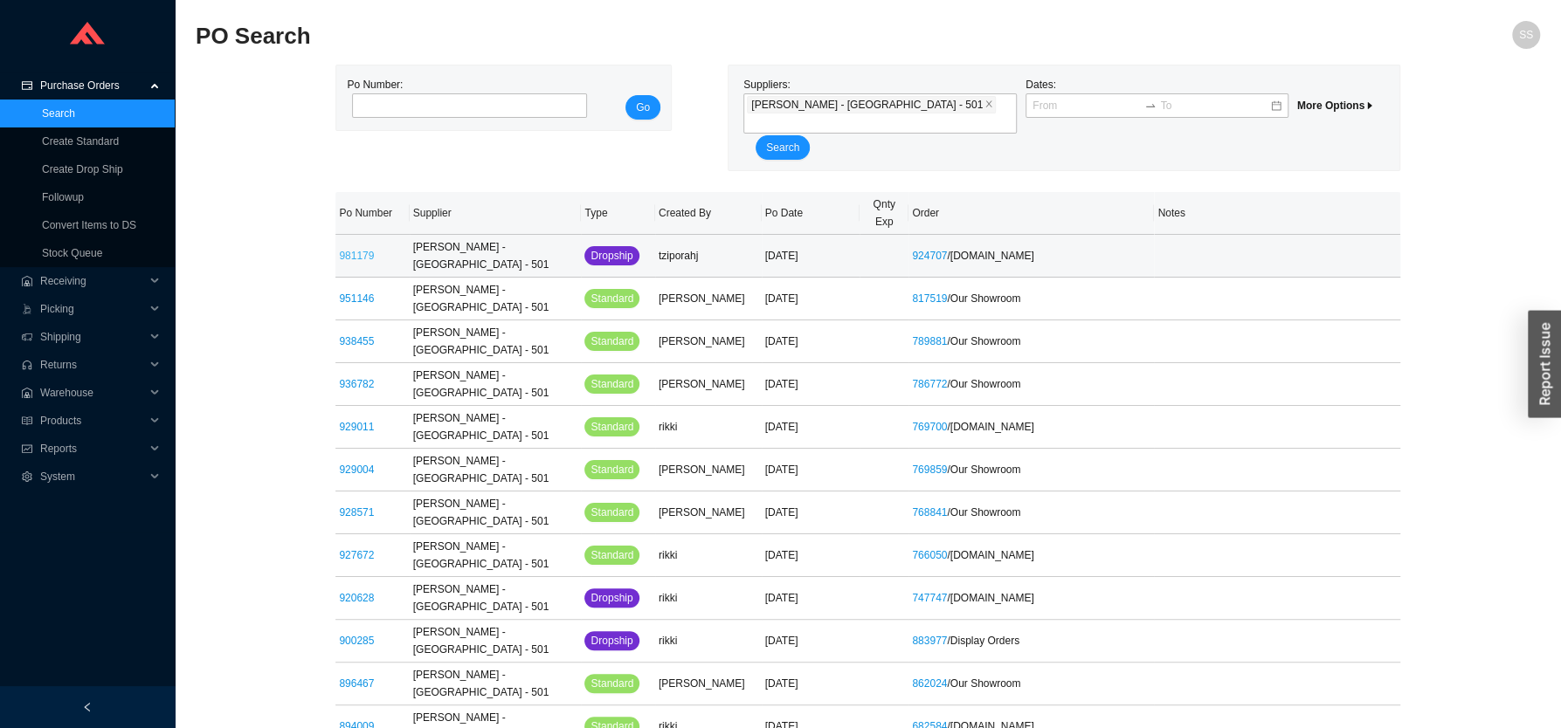
click at [356, 250] on link "981179" at bounding box center [356, 256] width 35 height 12
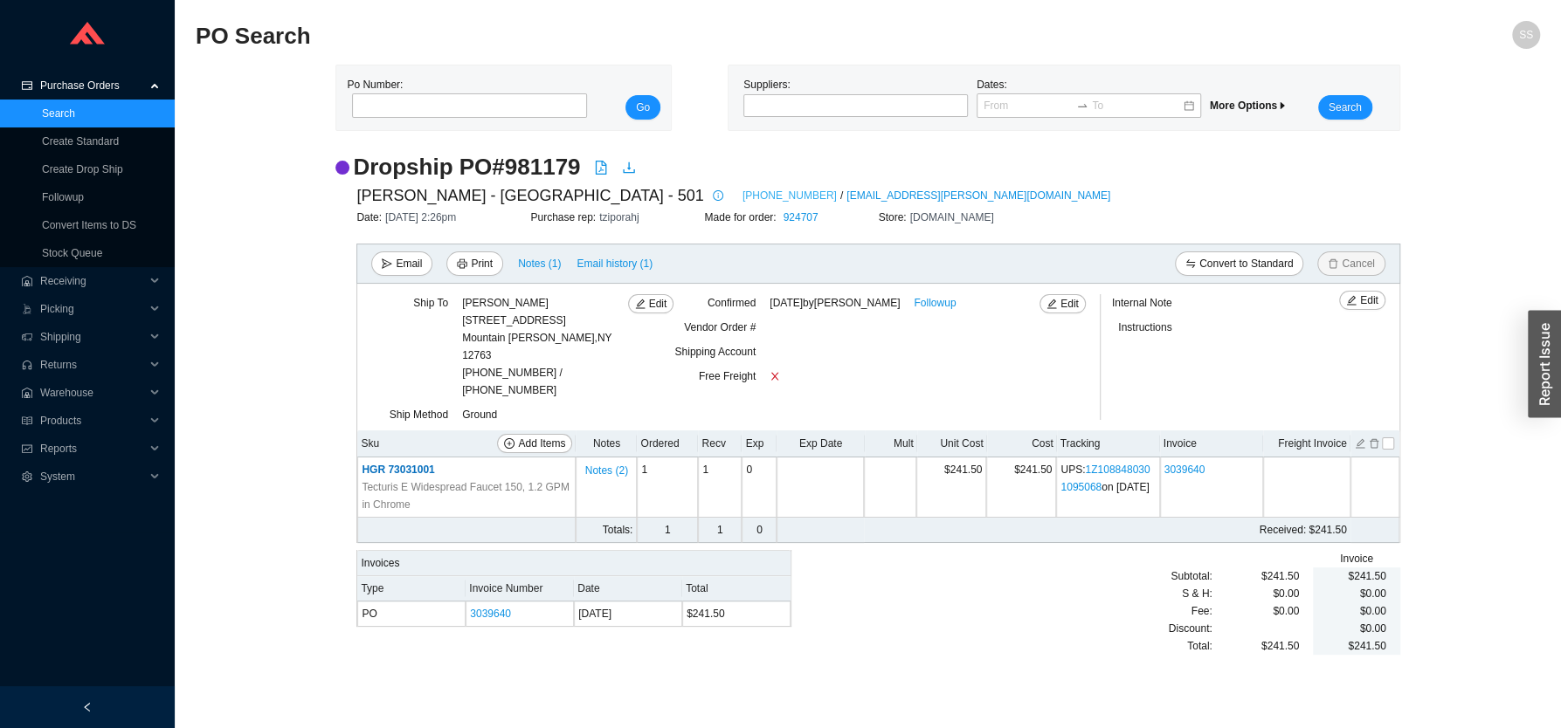
click at [742, 191] on link "[PHONE_NUMBER]" at bounding box center [789, 195] width 94 height 17
click at [825, 107] on div at bounding box center [848, 105] width 203 height 17
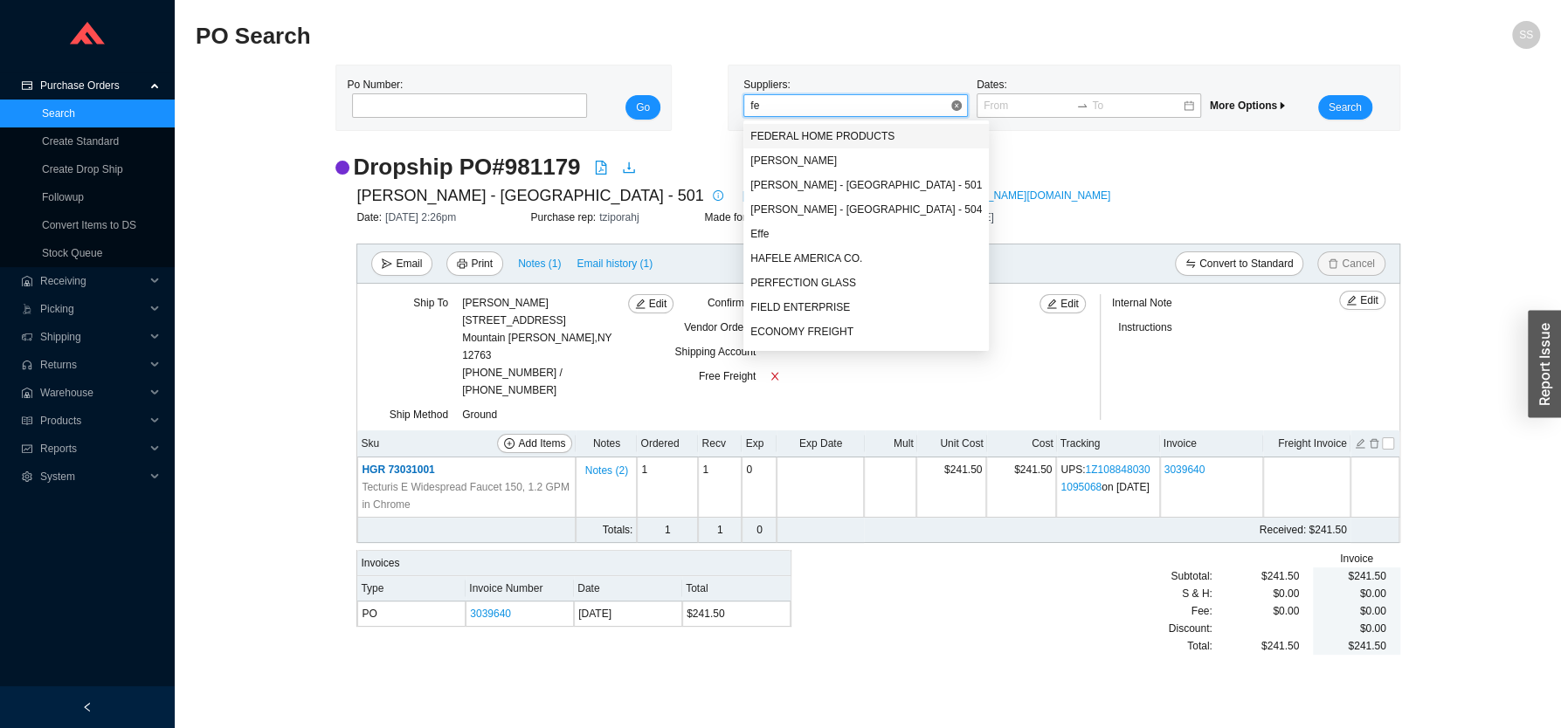
type input "fer"
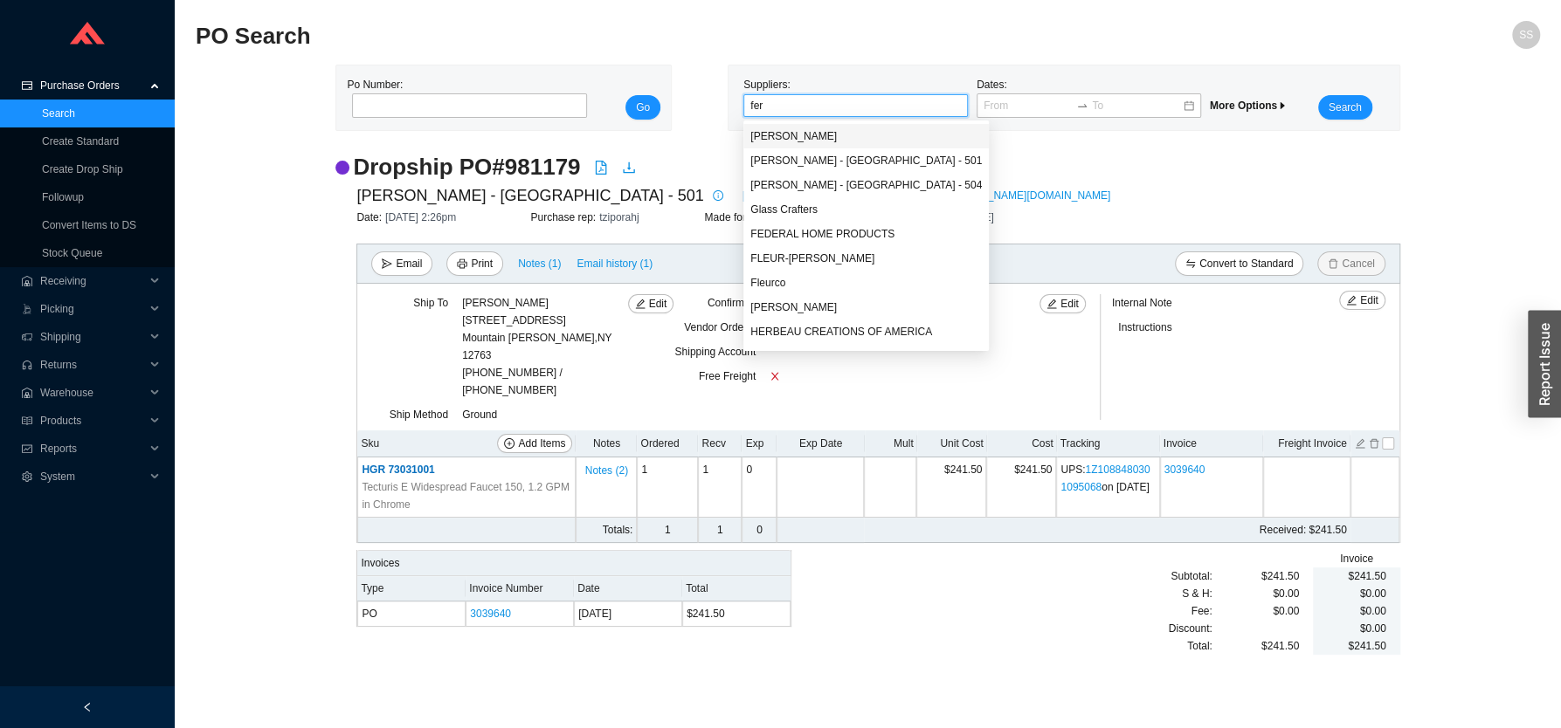
click at [806, 132] on div "[PERSON_NAME]" at bounding box center [865, 136] width 231 height 16
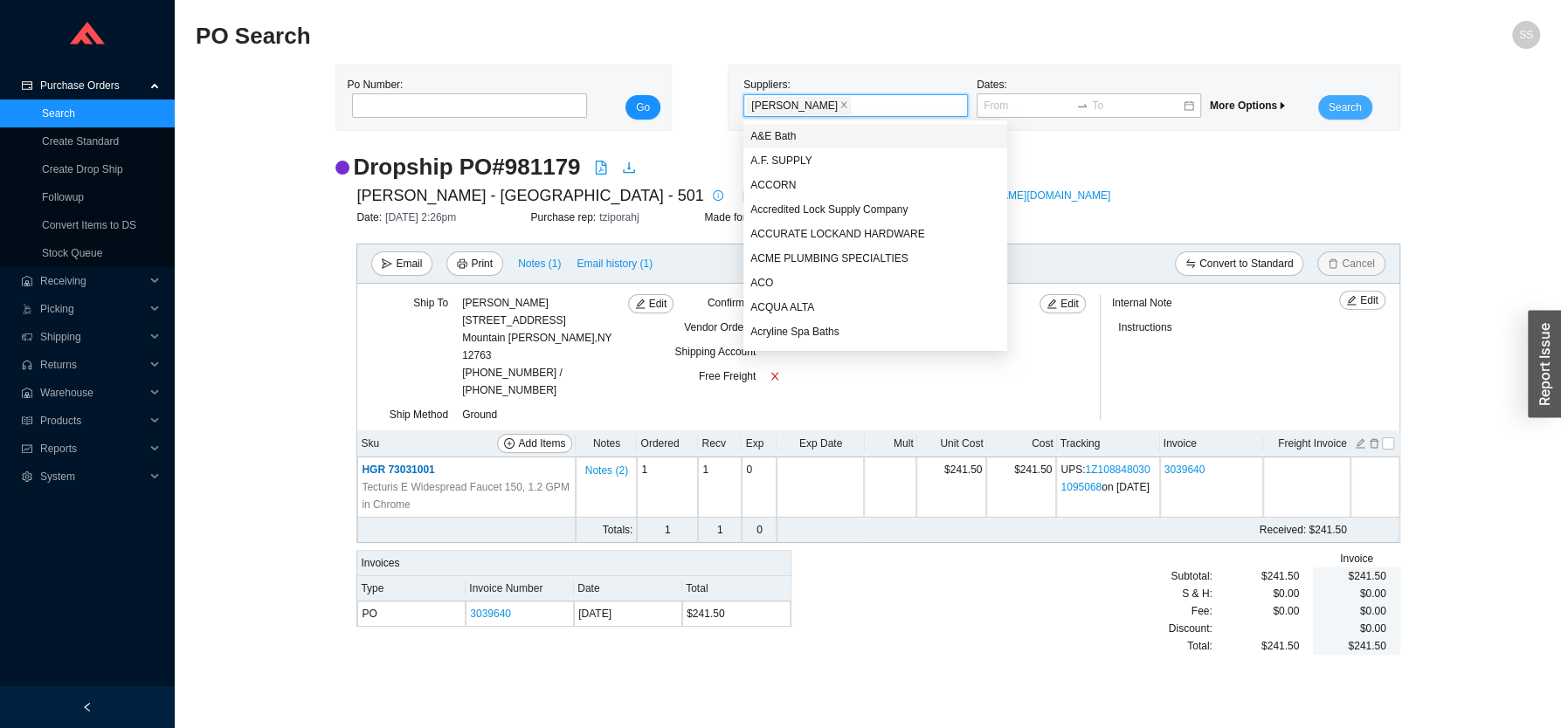
click at [1345, 107] on span "Search" at bounding box center [1345, 107] width 33 height 17
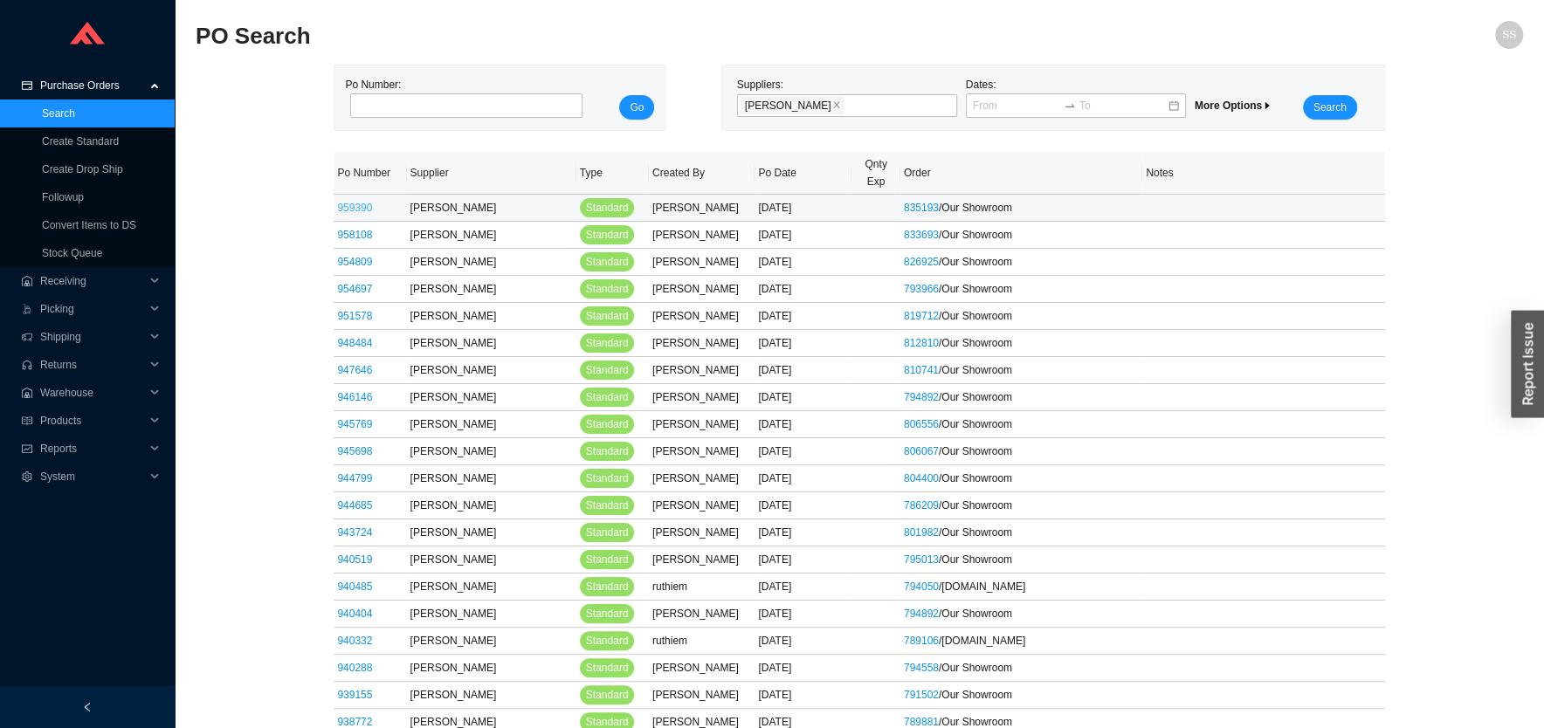
click at [345, 202] on link "959390" at bounding box center [354, 208] width 35 height 12
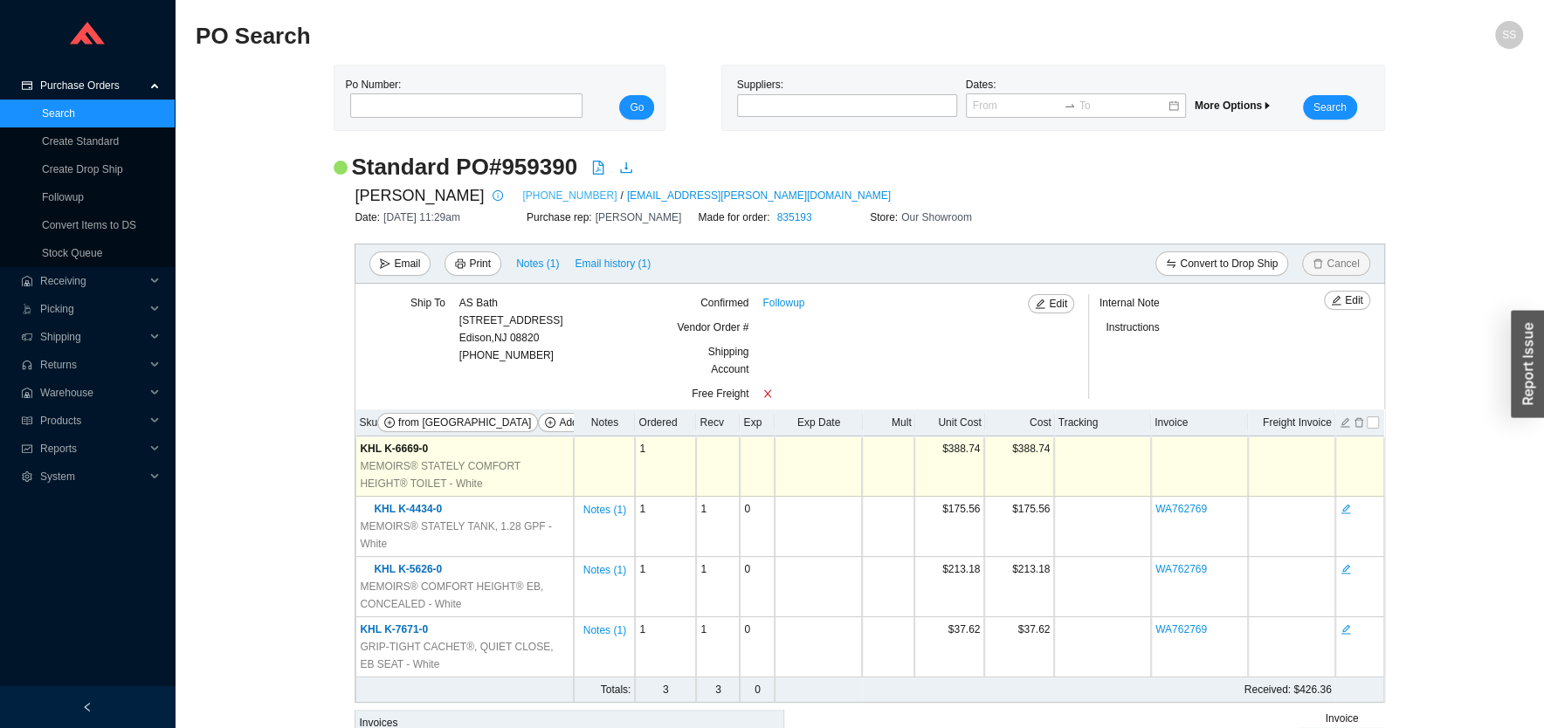
click at [522, 197] on link "[PHONE_NUMBER]" at bounding box center [569, 195] width 94 height 17
